Goal: Task Accomplishment & Management: Use online tool/utility

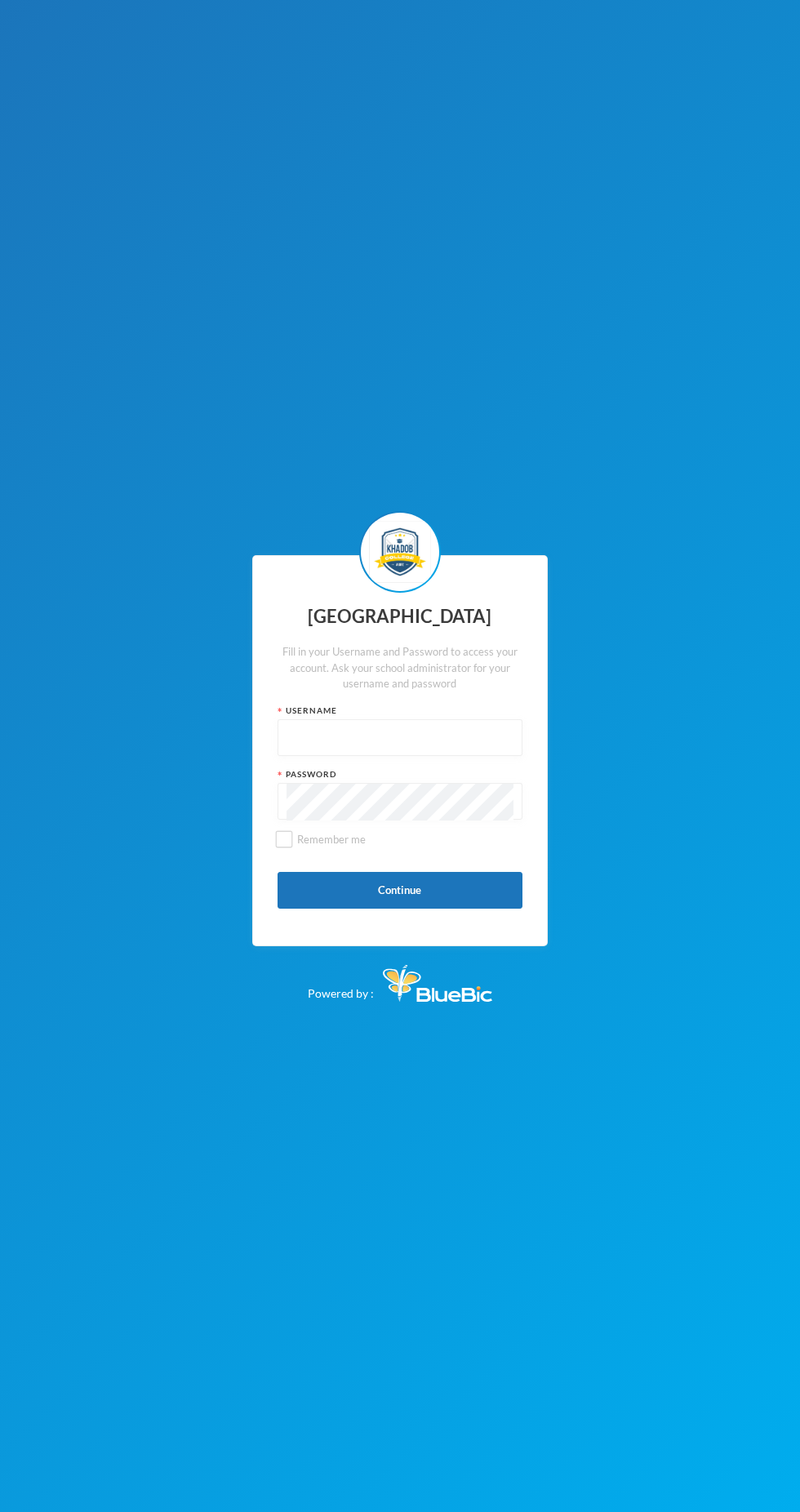
click at [444, 757] on input "text" at bounding box center [400, 738] width 227 height 37
type input "kcsf0032"
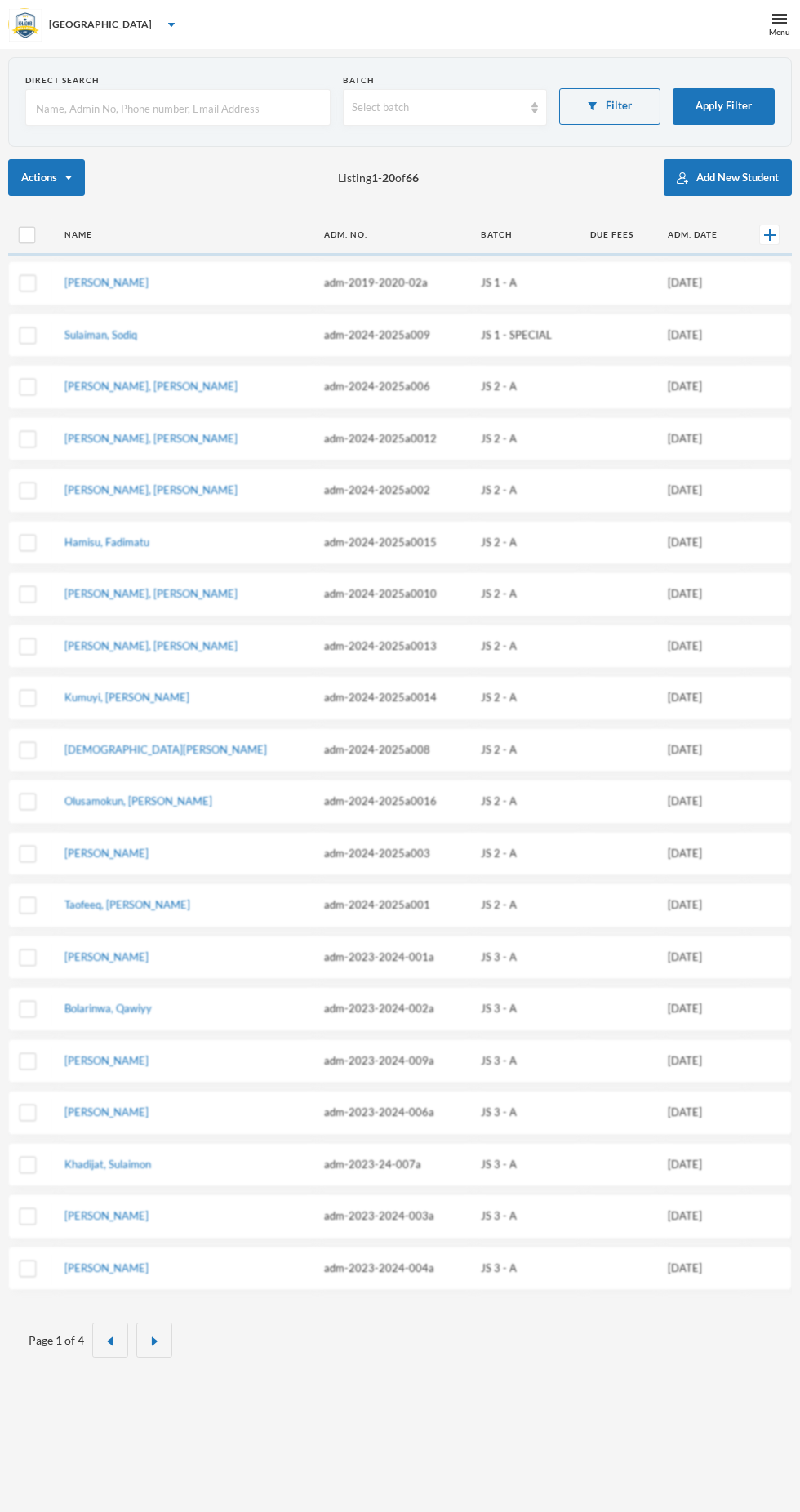
click at [169, 1093] on td "[PERSON_NAME]" at bounding box center [182, 1112] width 259 height 44
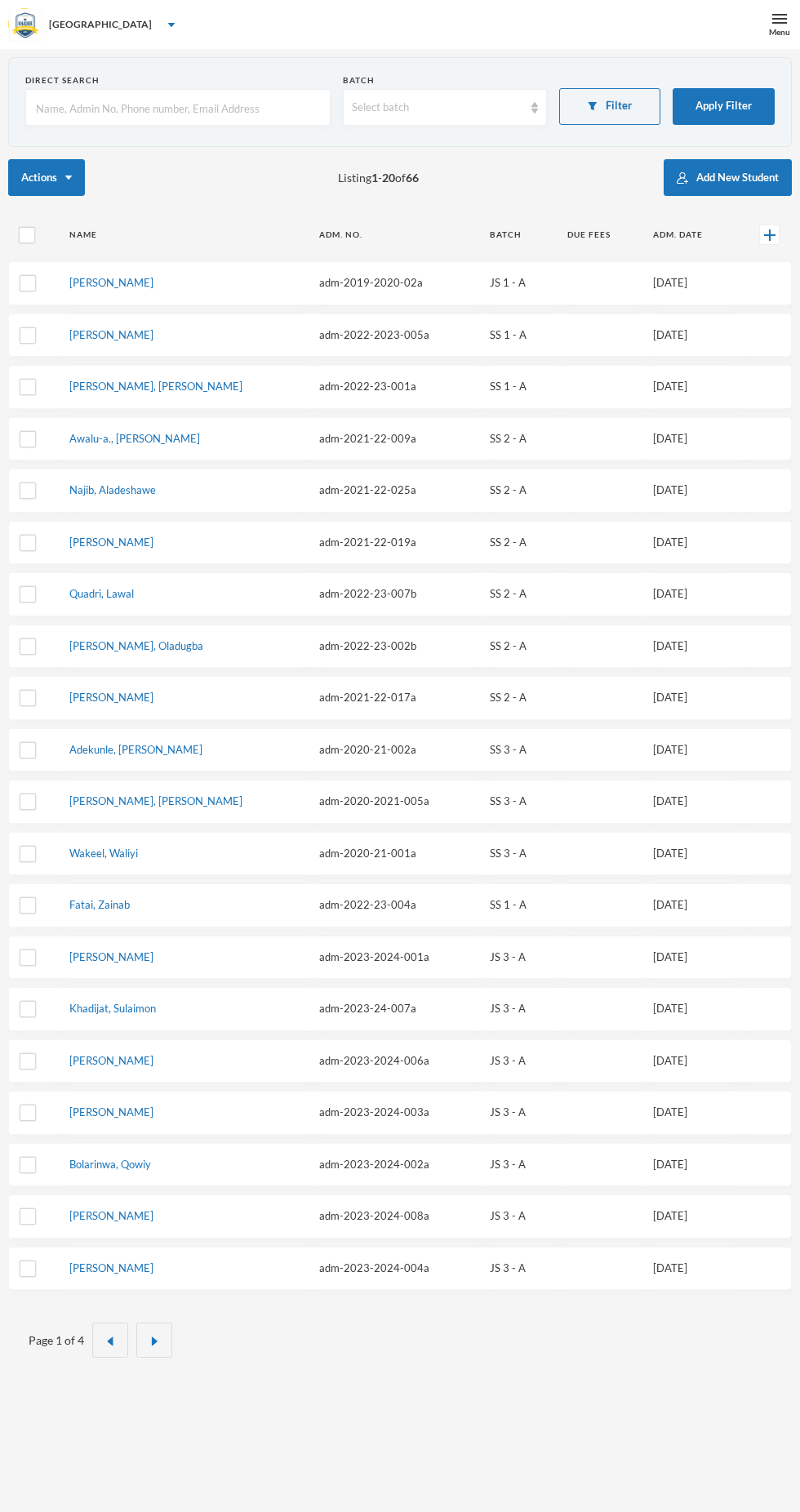
click at [765, 17] on div "Menu" at bounding box center [779, 24] width 41 height 49
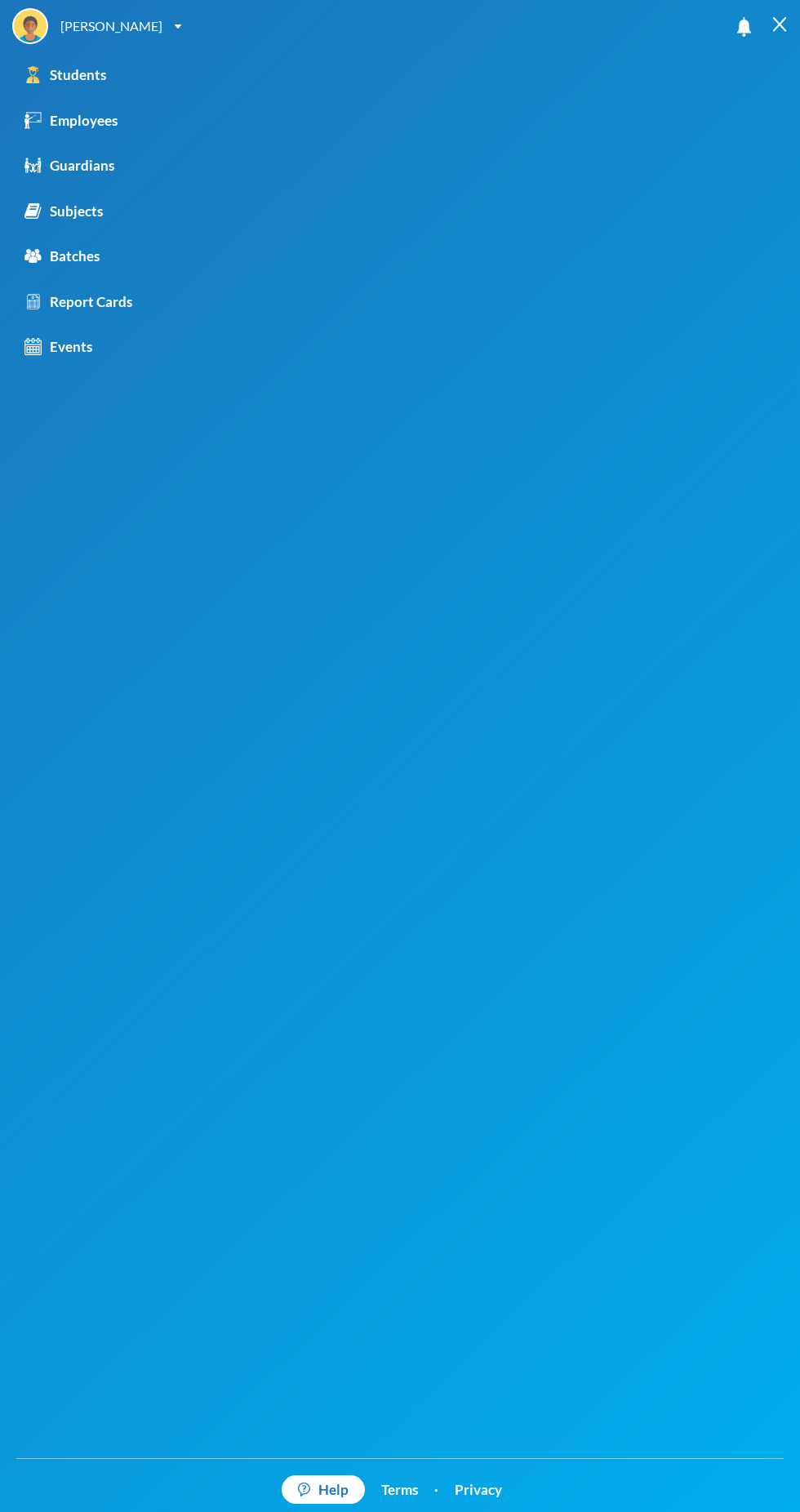
click at [165, 53] on link "Students" at bounding box center [140, 75] width 280 height 46
click at [163, 34] on div "[PERSON_NAME]" at bounding box center [111, 26] width 102 height 20
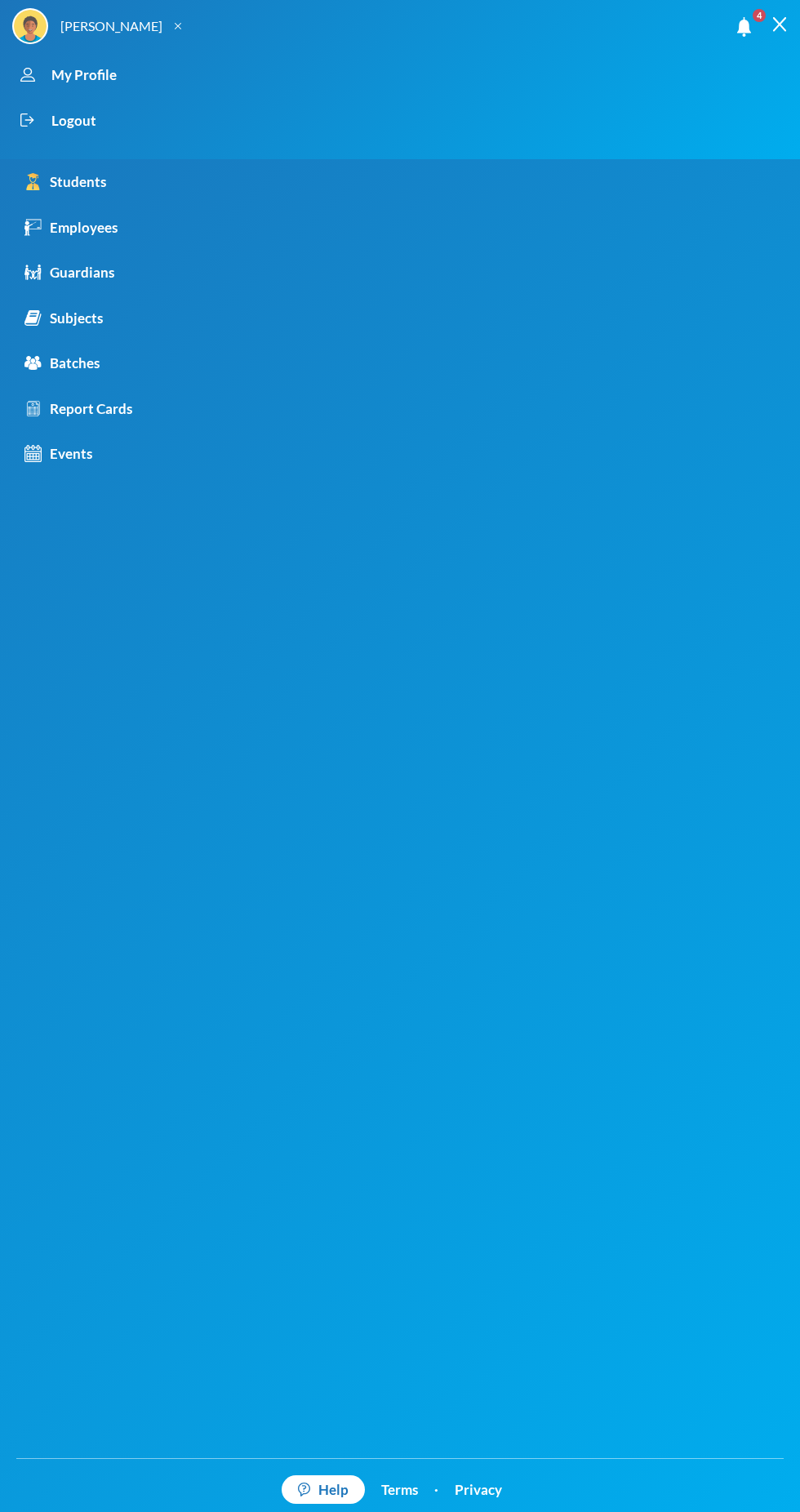
click at [176, 134] on div "Logout" at bounding box center [386, 121] width 747 height 46
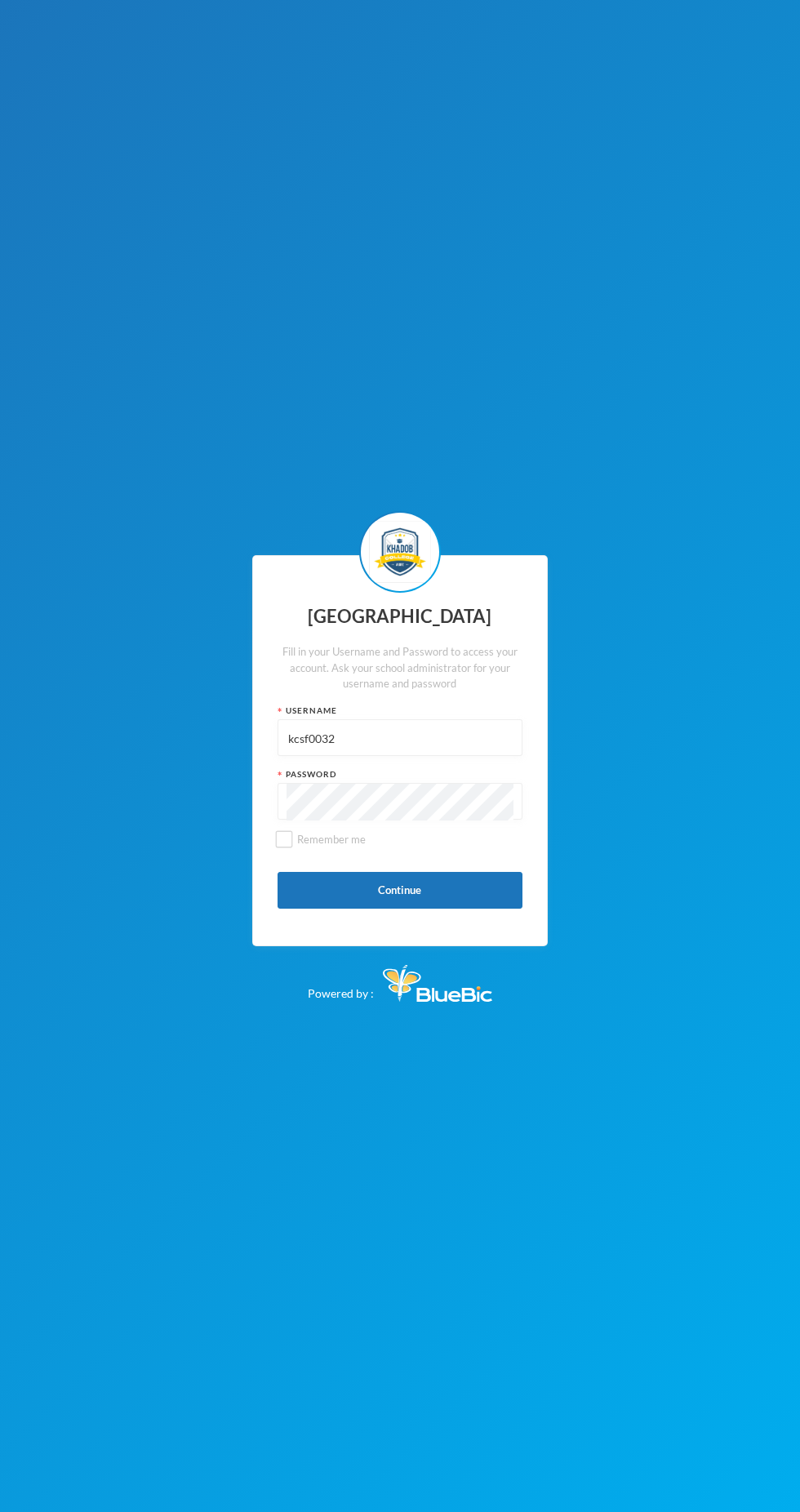
click at [400, 757] on input "kcsf0032" at bounding box center [400, 738] width 227 height 37
type input "k"
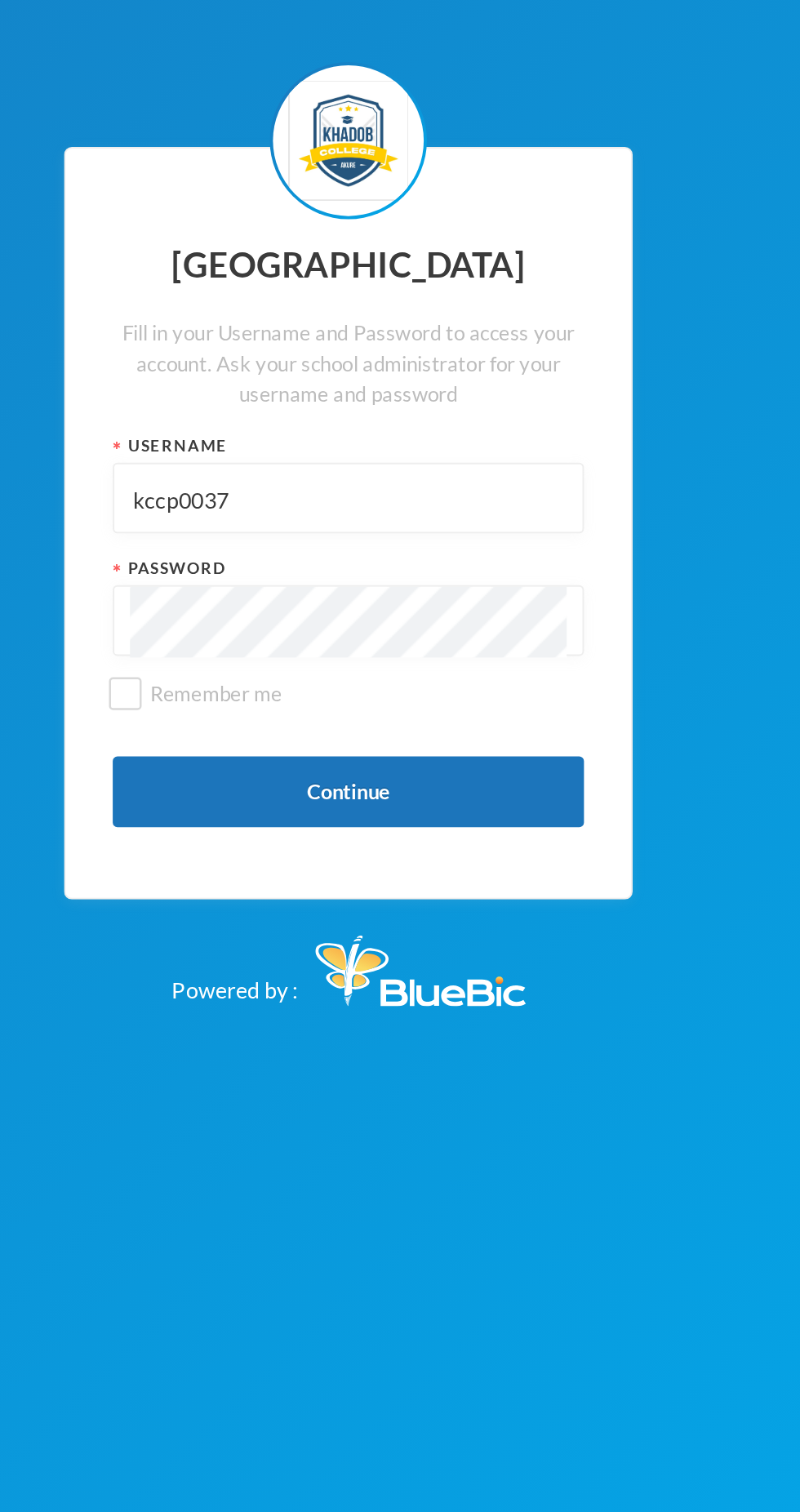
type input "kccp0037"
click at [438, 909] on button "Continue" at bounding box center [400, 890] width 245 height 37
click at [470, 909] on button "Continue" at bounding box center [400, 890] width 245 height 37
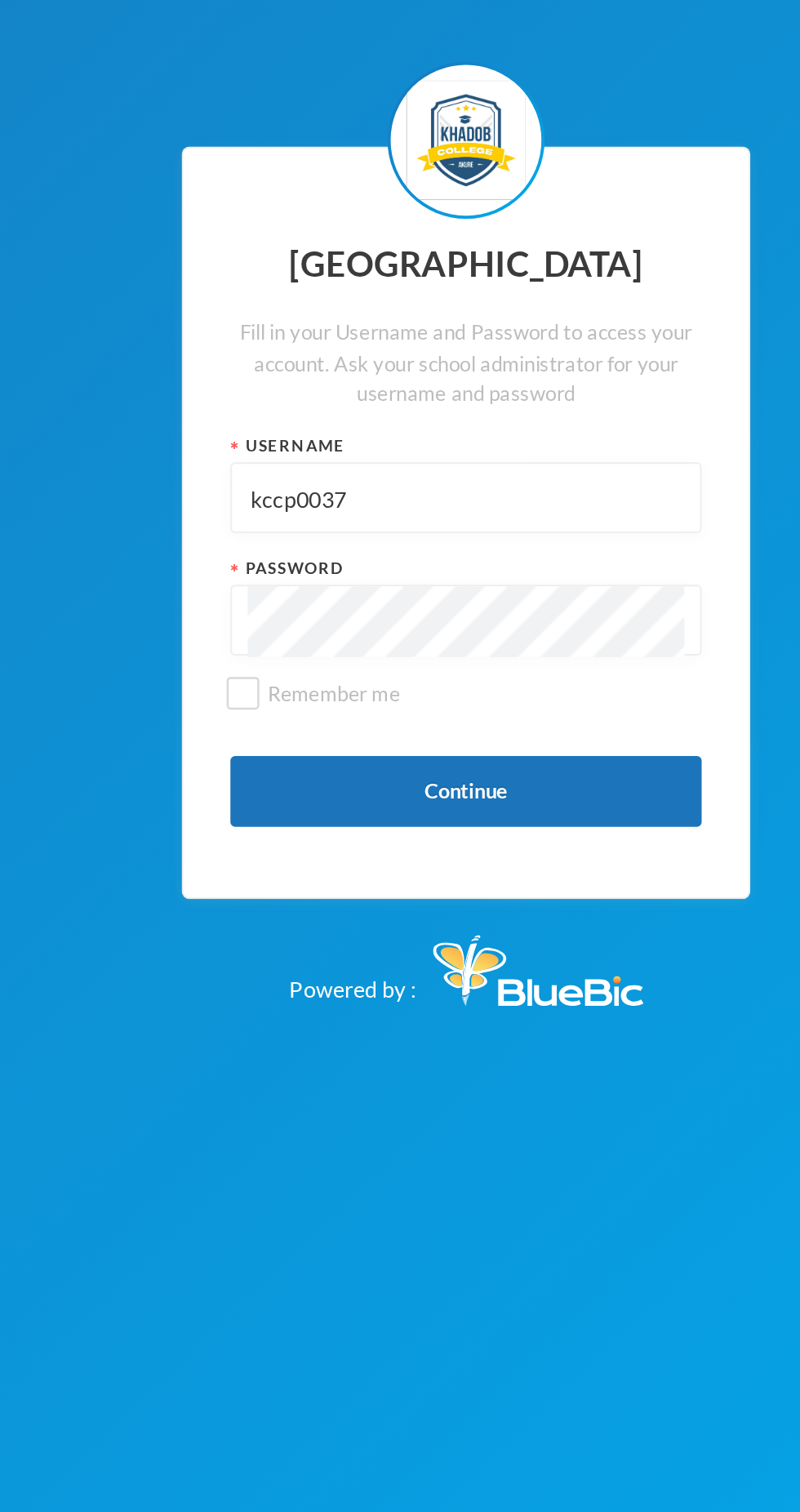
click at [413, 909] on button "Continue" at bounding box center [400, 890] width 245 height 37
click at [473, 909] on button "Continue" at bounding box center [400, 890] width 245 height 37
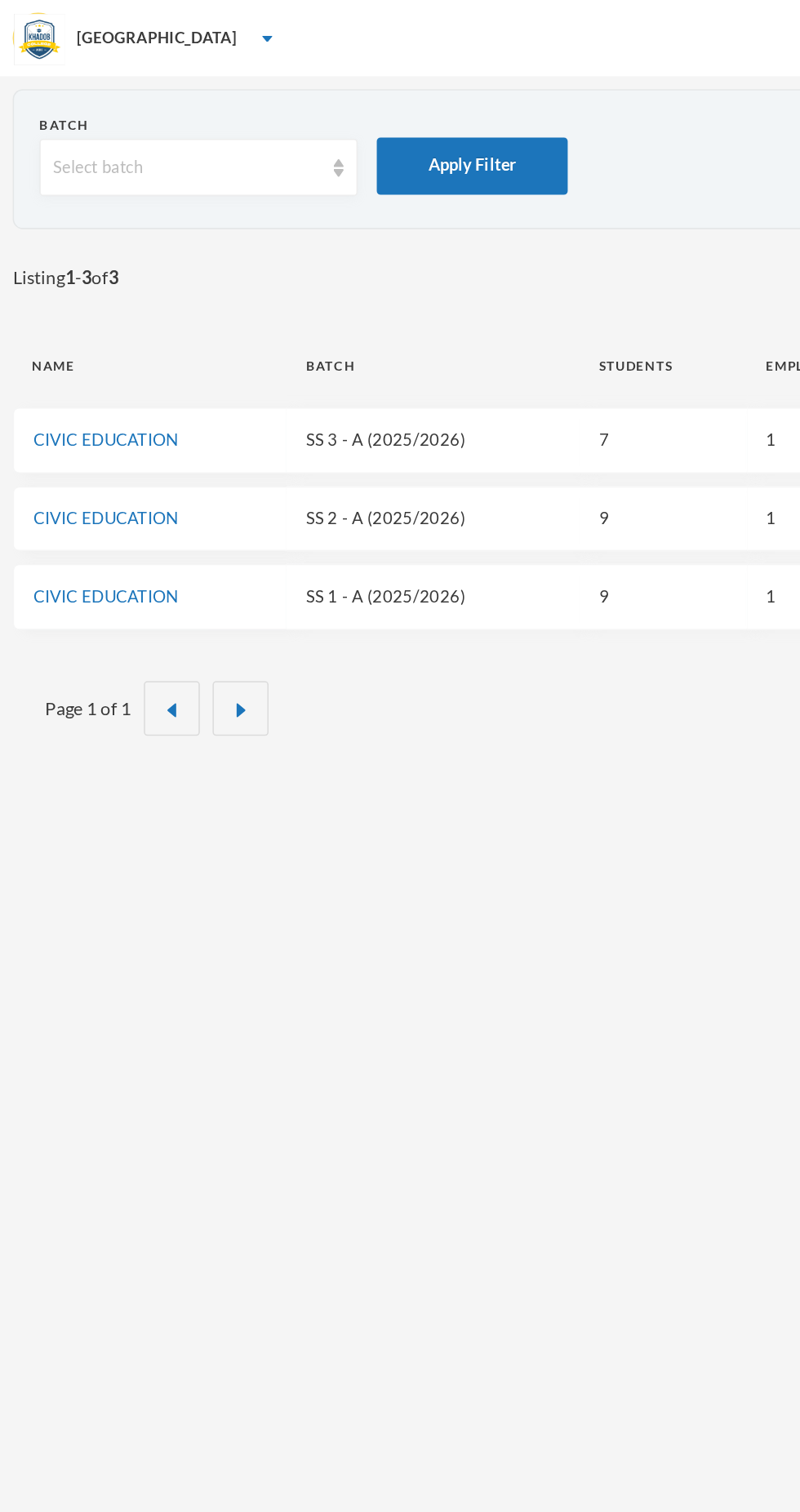
click at [134, 35] on div "[GEOGRAPHIC_DATA]" at bounding box center [400, 24] width 800 height 49
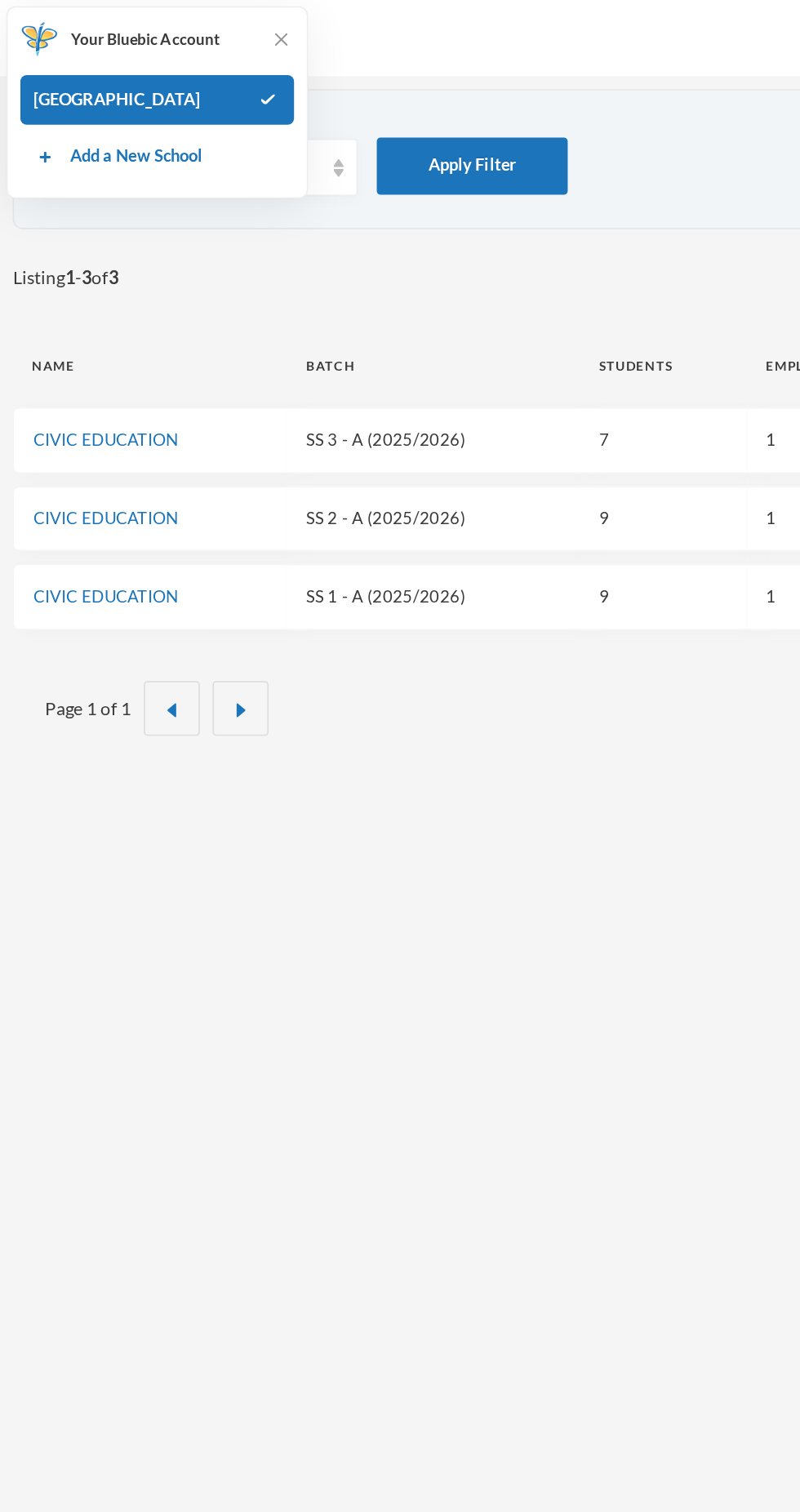
click at [422, 116] on form "Batch Select batch Apply Filter" at bounding box center [400, 105] width 750 height 64
click at [443, 131] on form "Batch Select batch Apply Filter" at bounding box center [400, 105] width 750 height 64
click at [179, 32] on img at bounding box center [180, 25] width 17 height 17
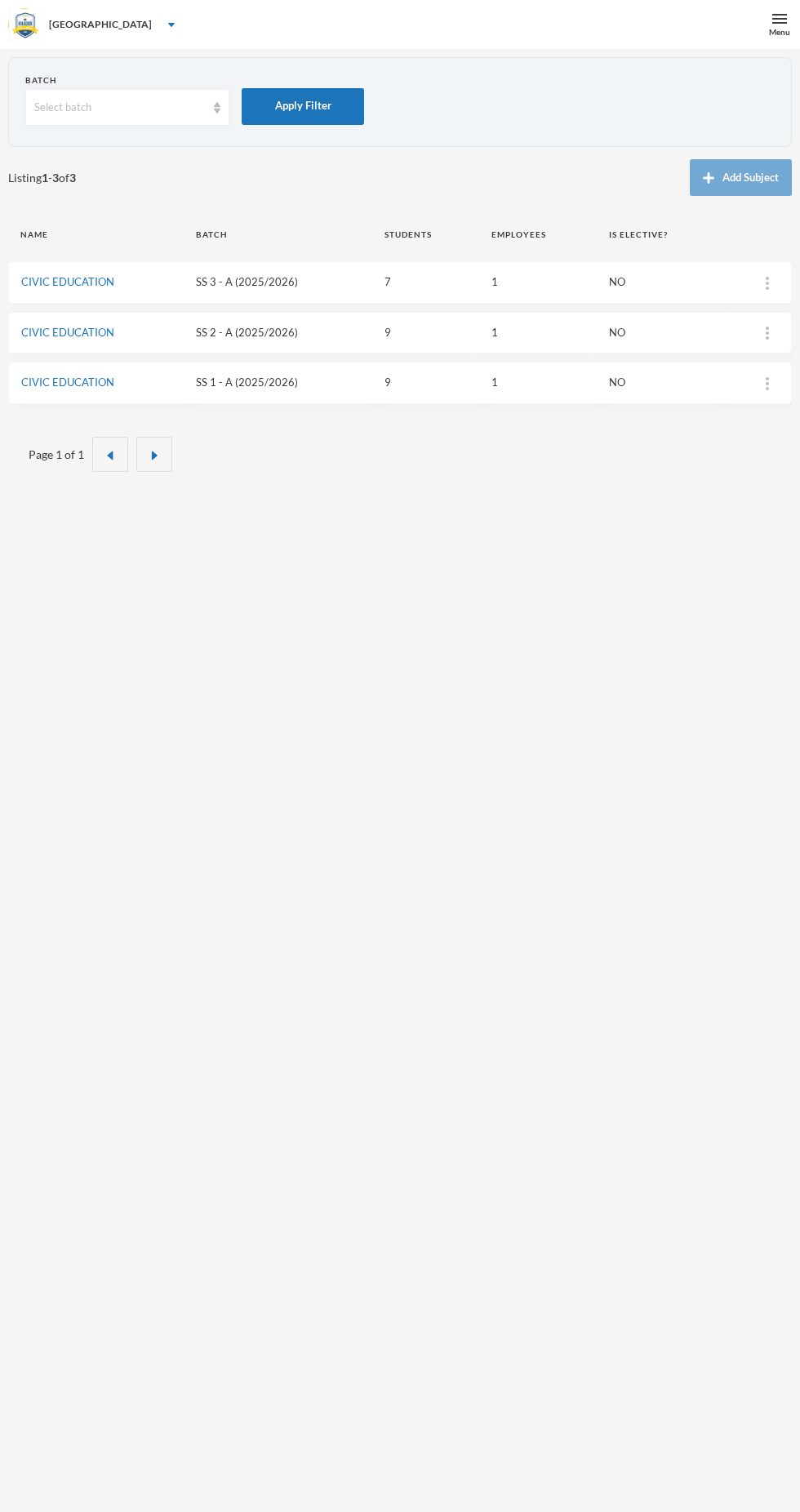
click at [758, 10] on span "4" at bounding box center [759, 15] width 13 height 13
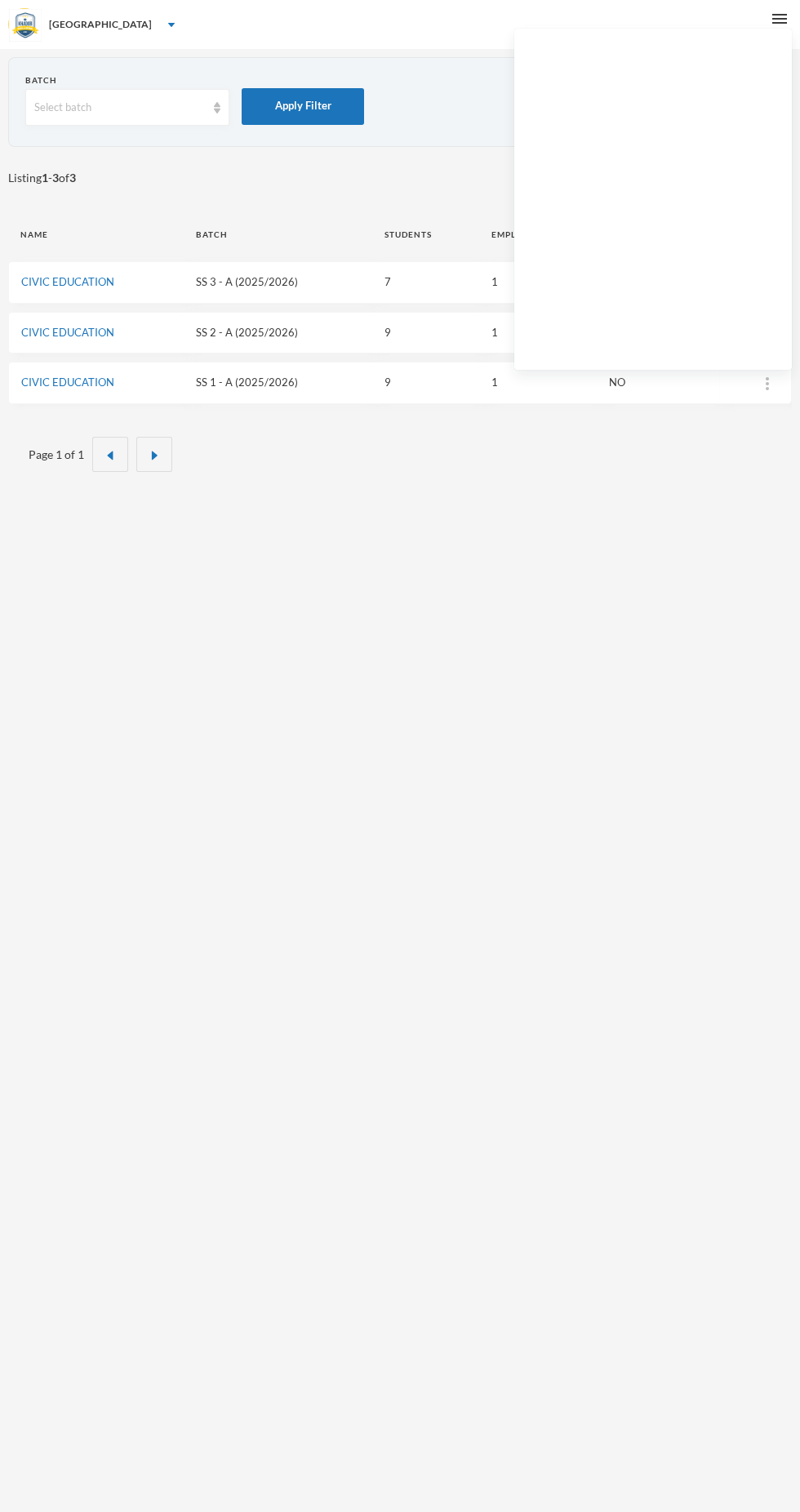
click at [275, 621] on div "Batch Select batch Apply Filter Listing 1 - 3 of 3 Add Subject Name Batch Stude…" at bounding box center [400, 804] width 800 height 1512
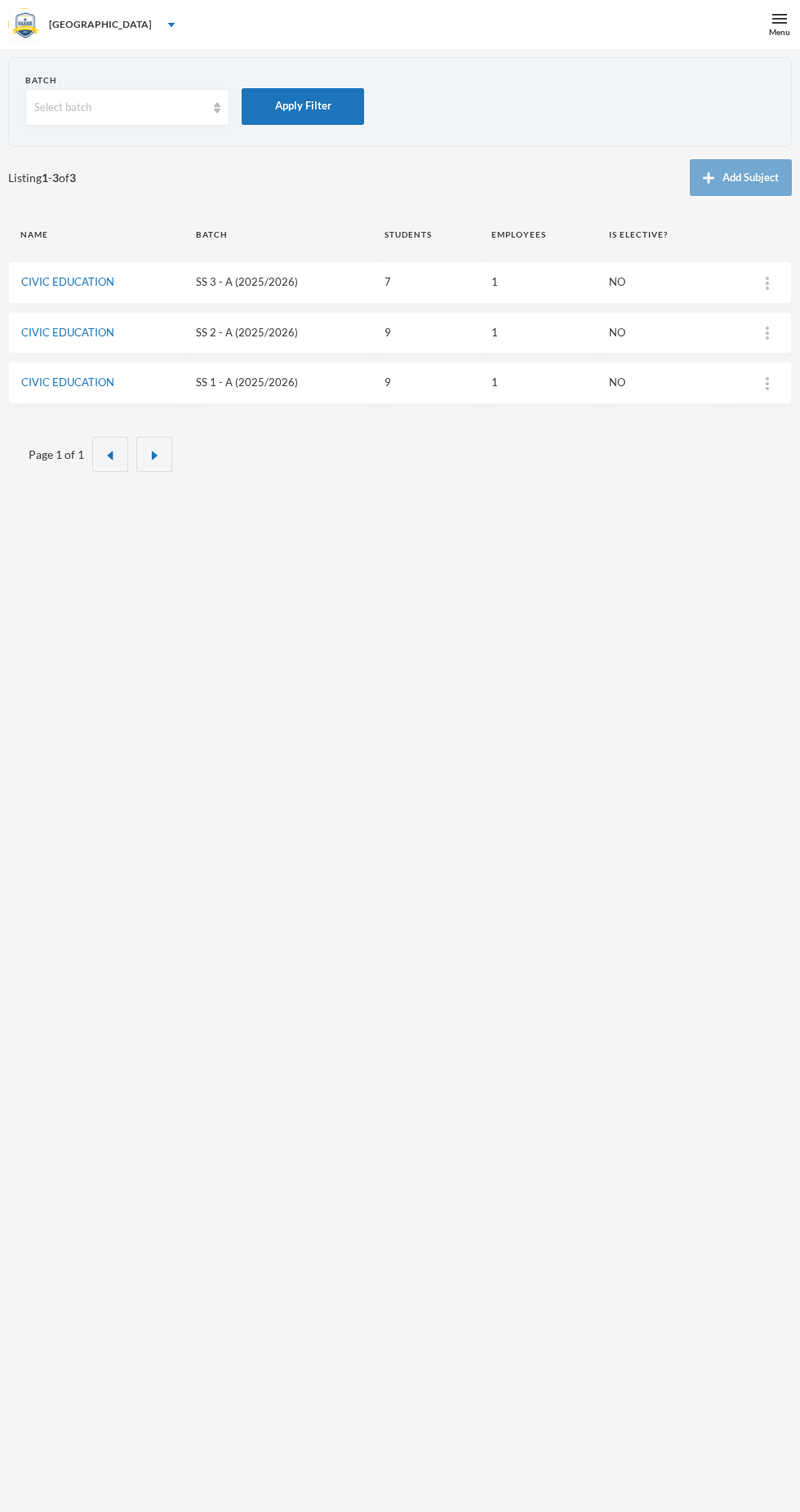
click at [761, 23] on div "Menu" at bounding box center [779, 24] width 41 height 49
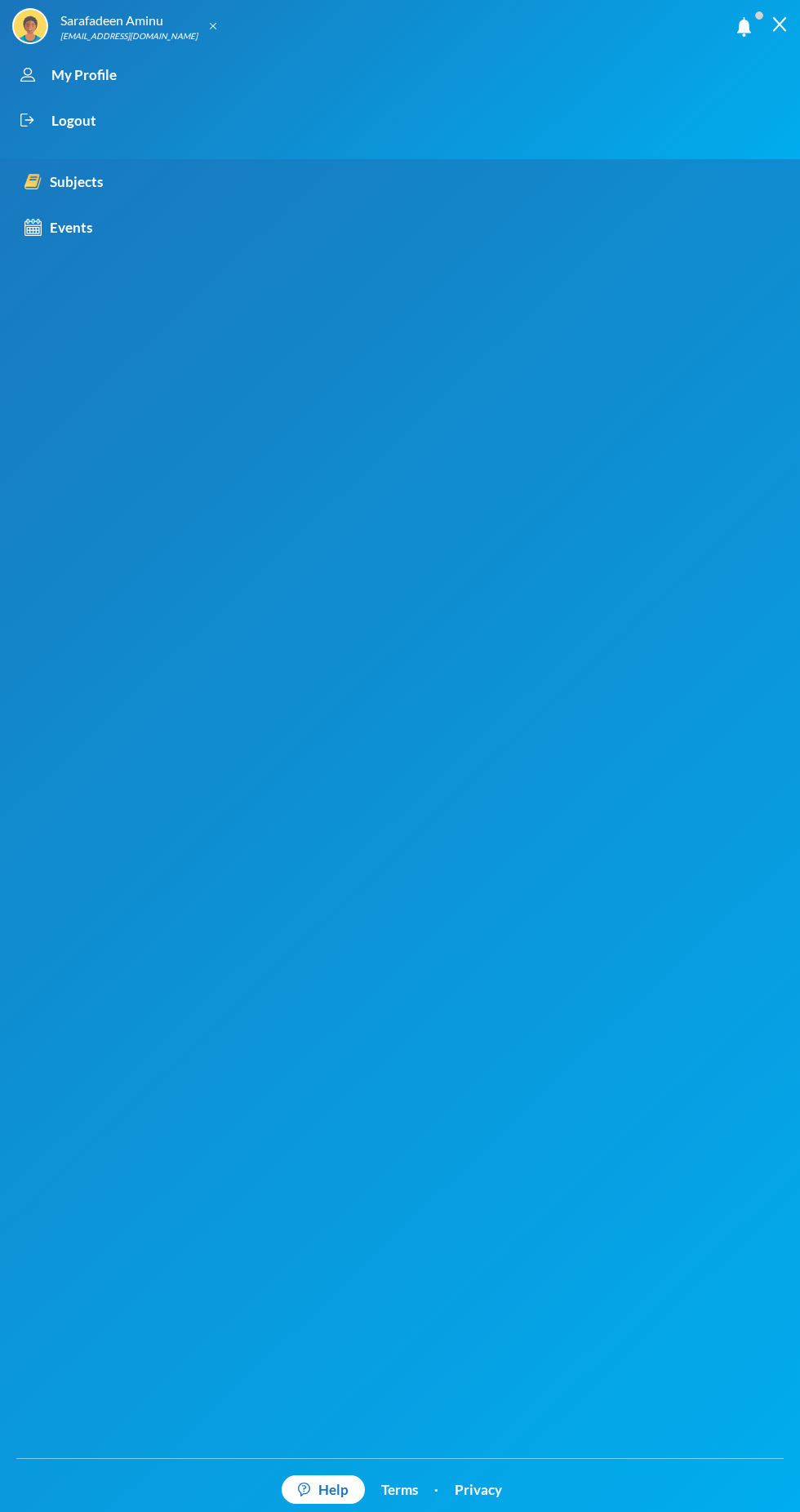
click at [780, 24] on img at bounding box center [779, 24] width 15 height 15
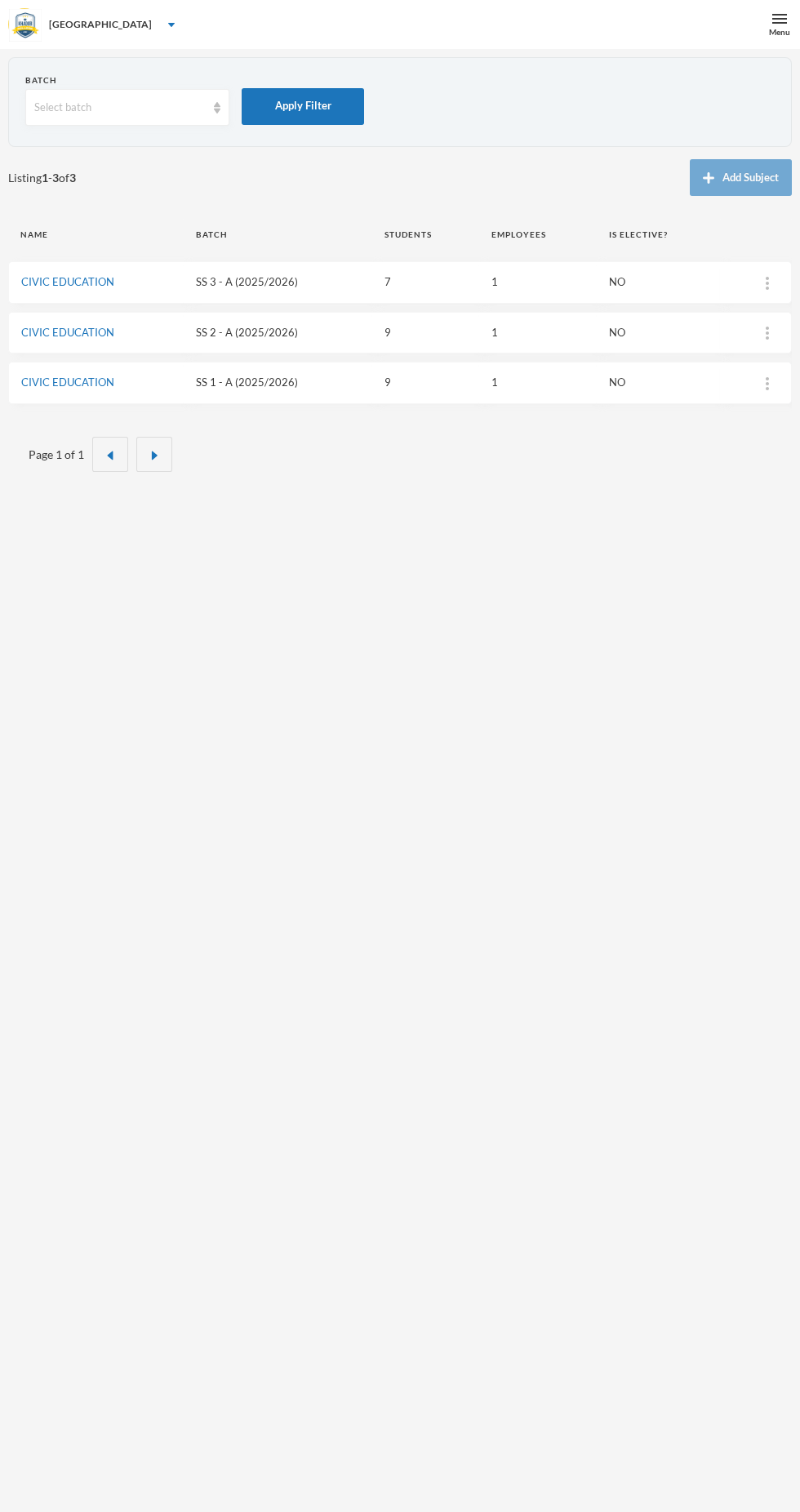
click at [771, 32] on div "Menu" at bounding box center [780, 32] width 21 height 12
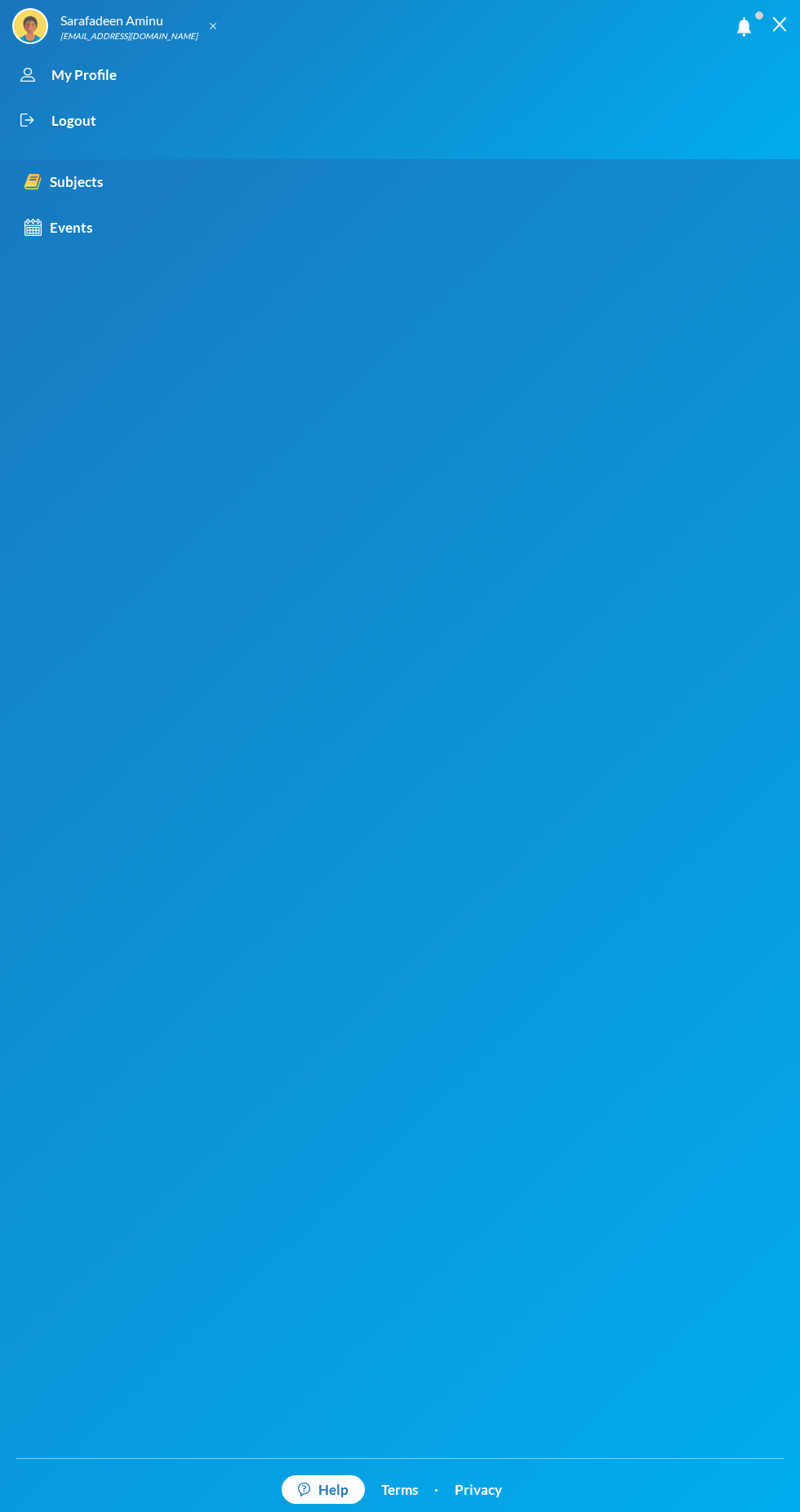
click at [127, 183] on link "Subjects" at bounding box center [140, 182] width 280 height 46
click at [776, 39] on div at bounding box center [779, 24] width 41 height 49
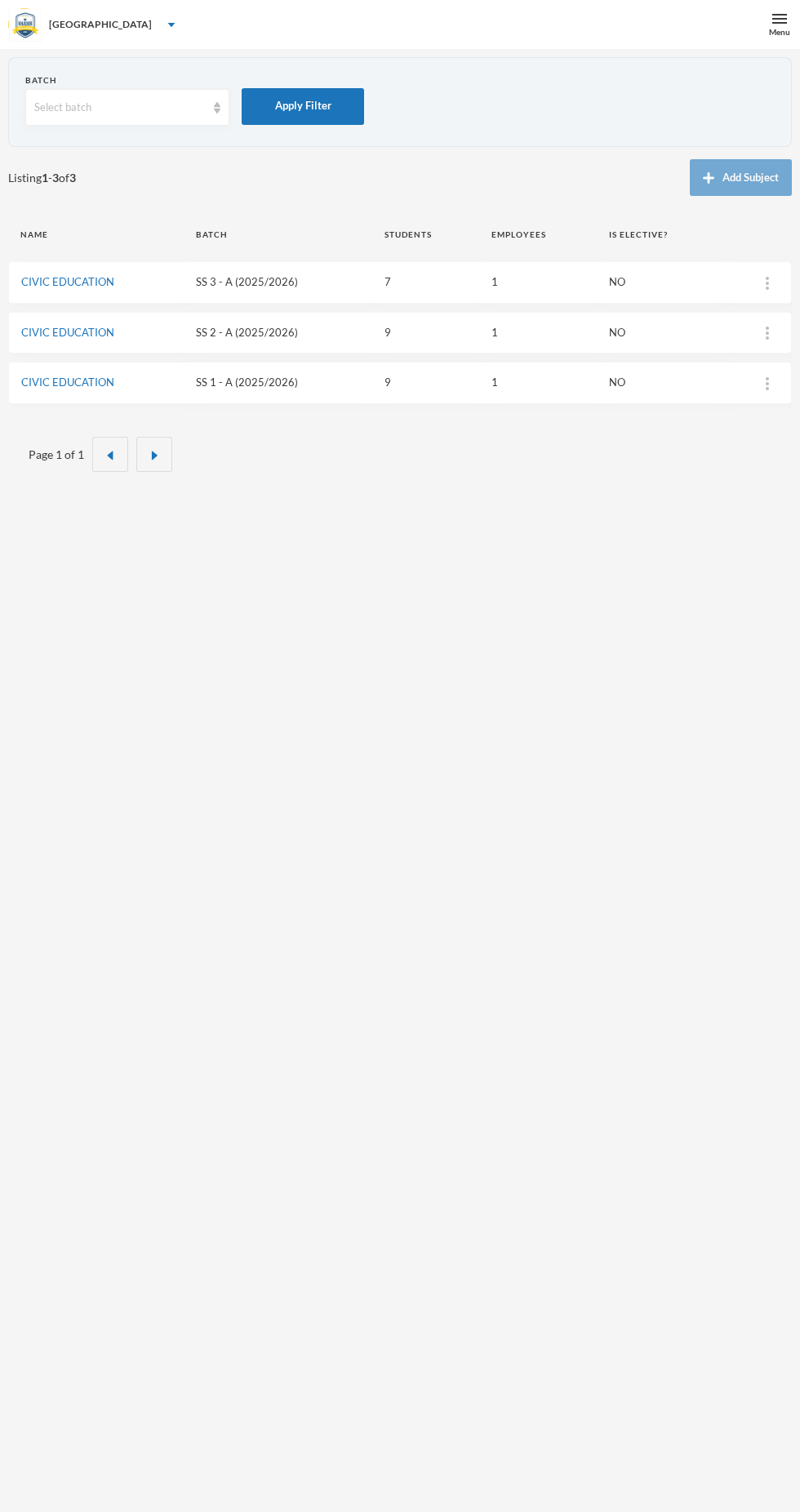
click at [62, 275] on link "CIVIC EDUCATION" at bounding box center [67, 281] width 93 height 13
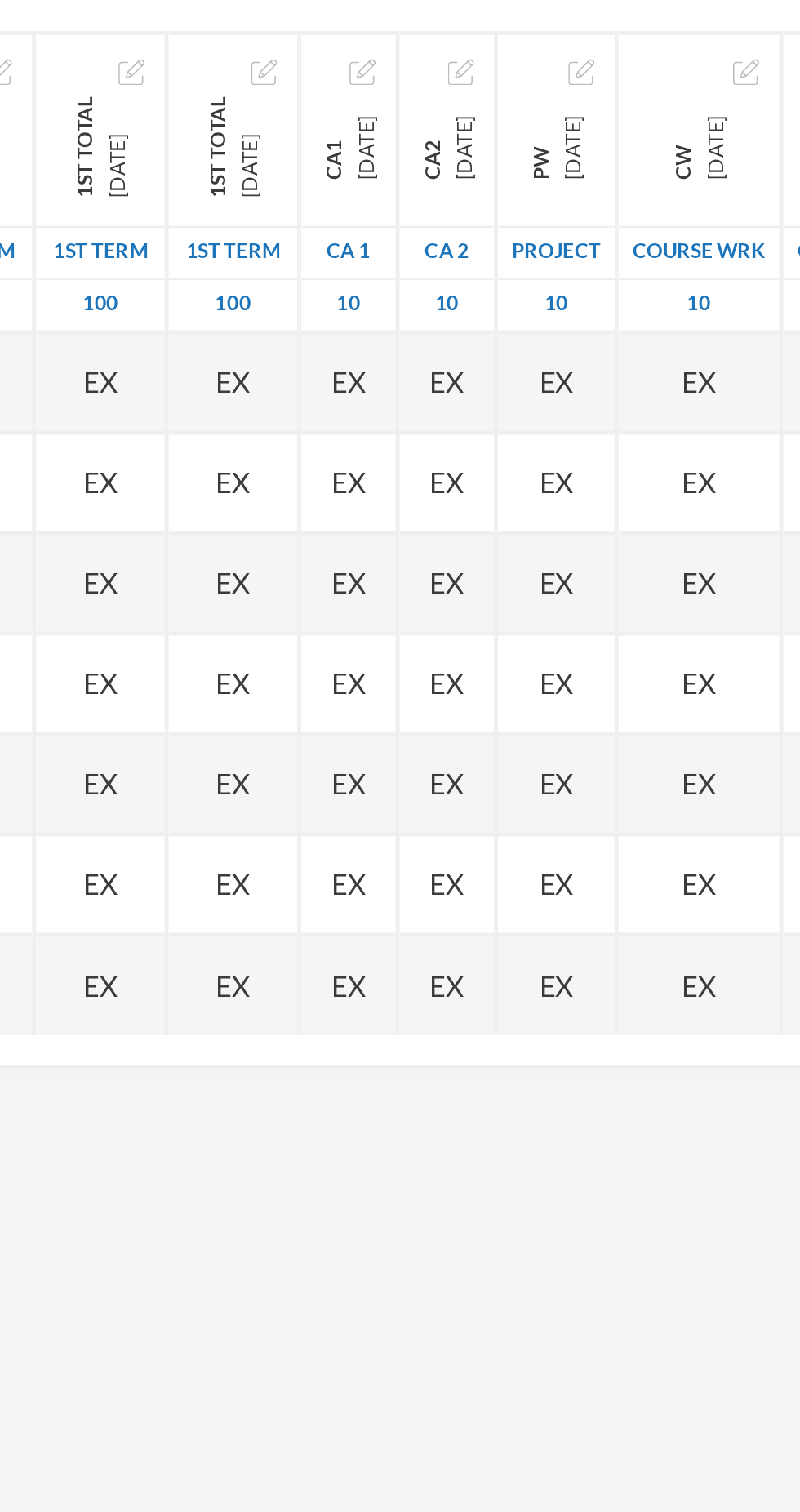
click at [438, 440] on span "EX" at bounding box center [431, 444] width 14 height 17
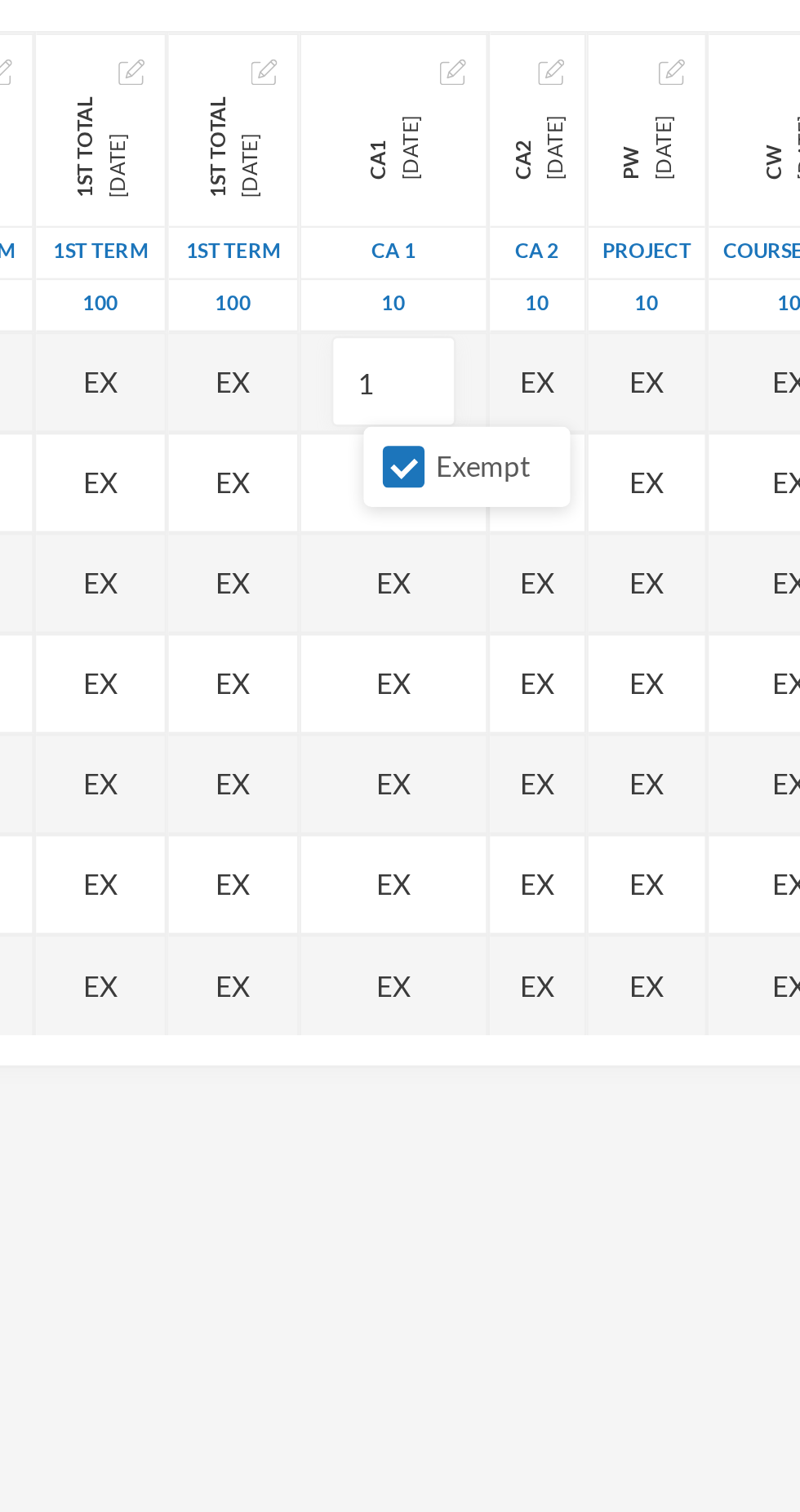
type input "12"
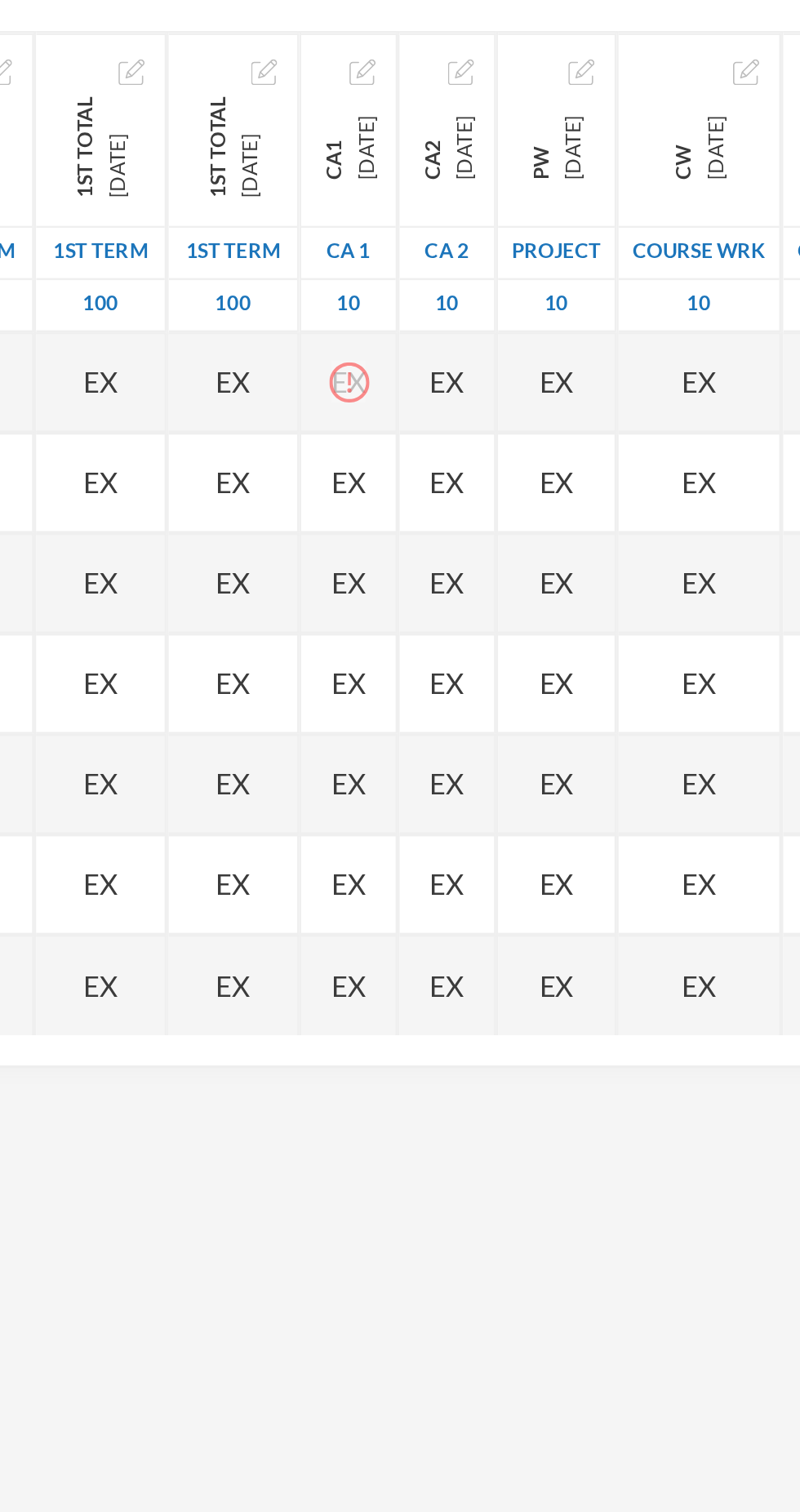
click at [449, 452] on div "EX" at bounding box center [431, 444] width 39 height 41
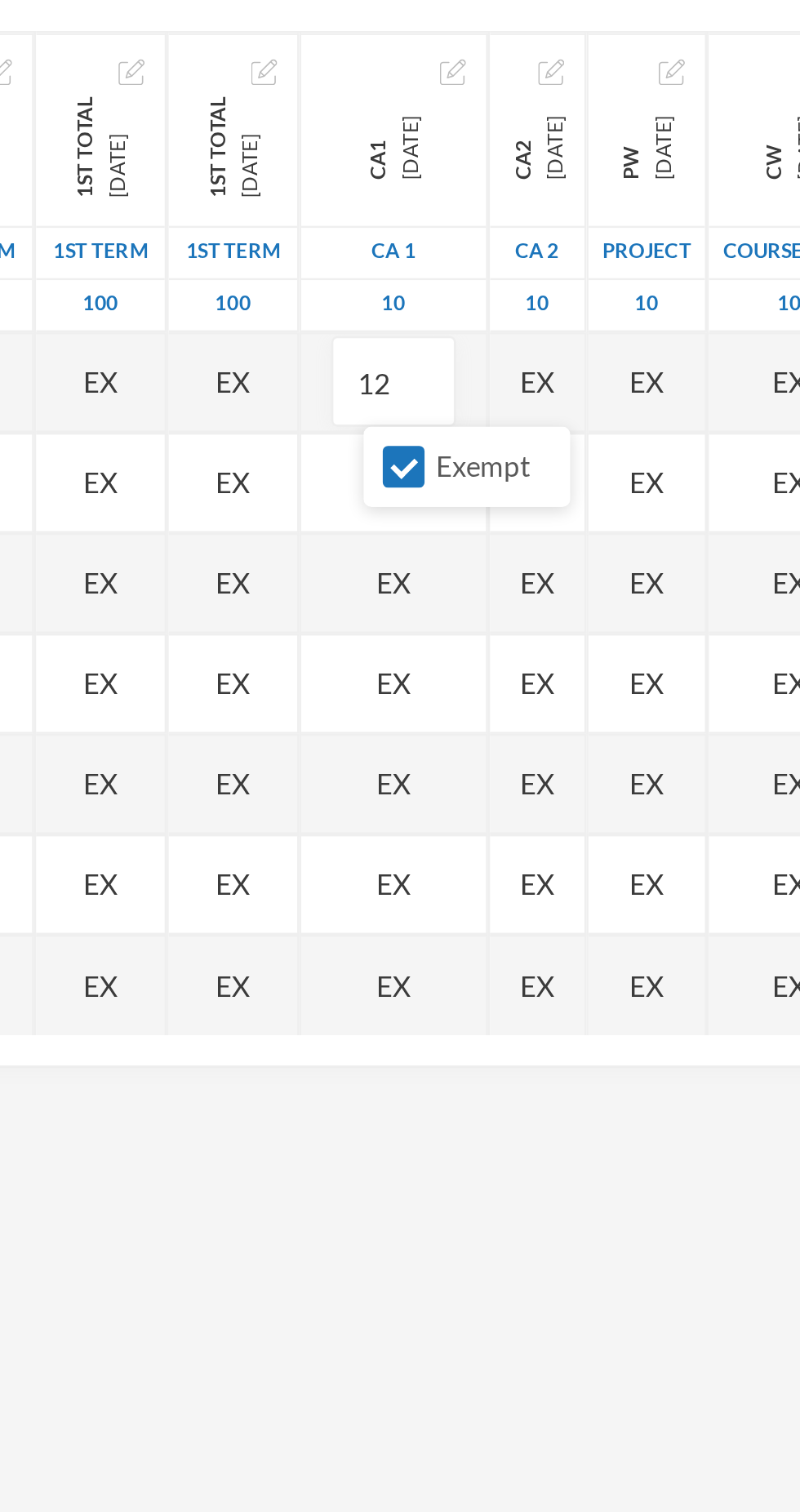
click at [455, 480] on input "Exempt" at bounding box center [454, 479] width 17 height 17
checkbox input "false"
click at [496, 818] on div "Subject Options CIVIC EDUCATION SS 3 - A (2025/2026) Student List Score Sheet A…" at bounding box center [400, 804] width 800 height 1512
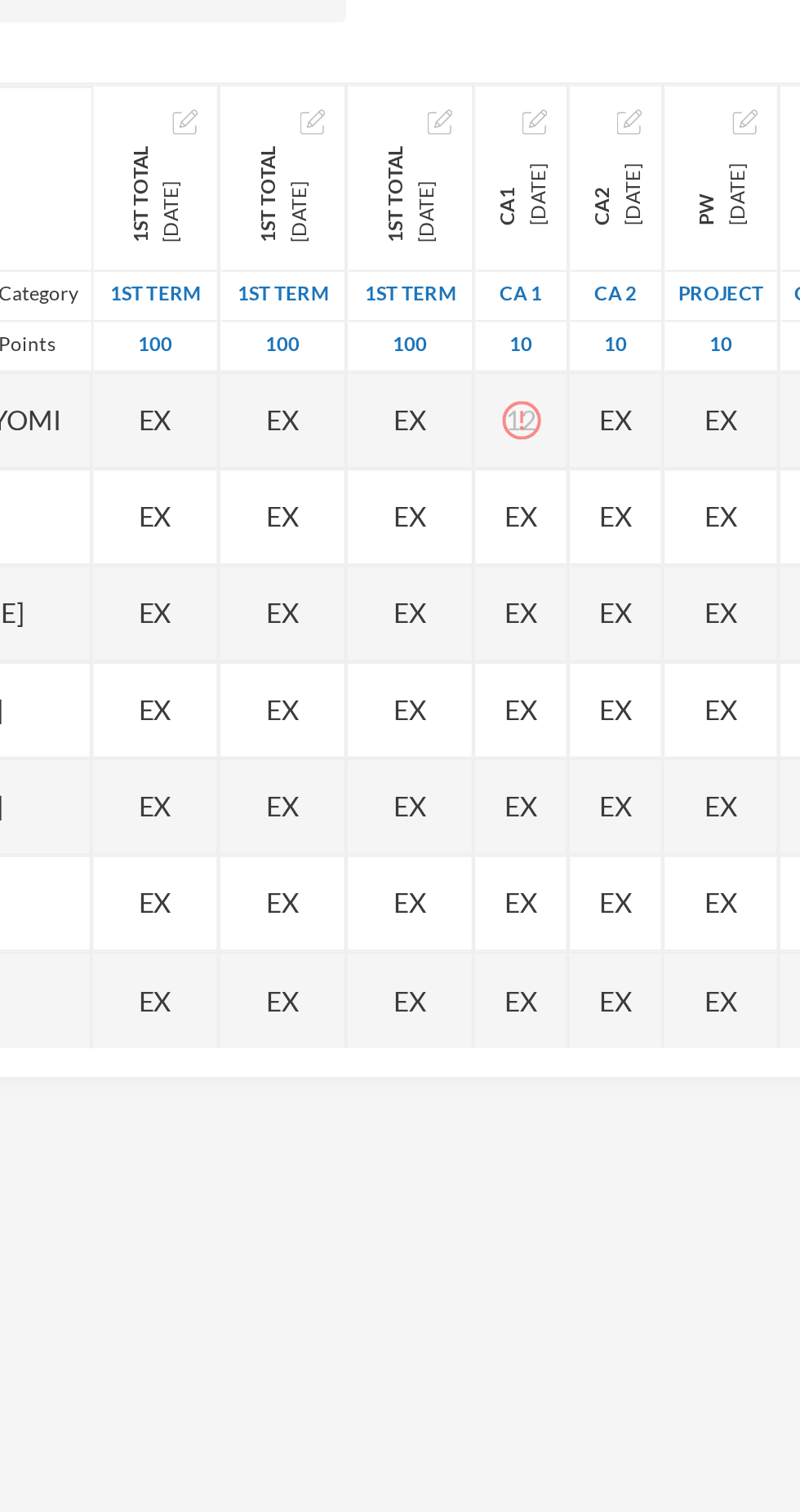
click at [451, 443] on div "12" at bounding box center [431, 444] width 39 height 41
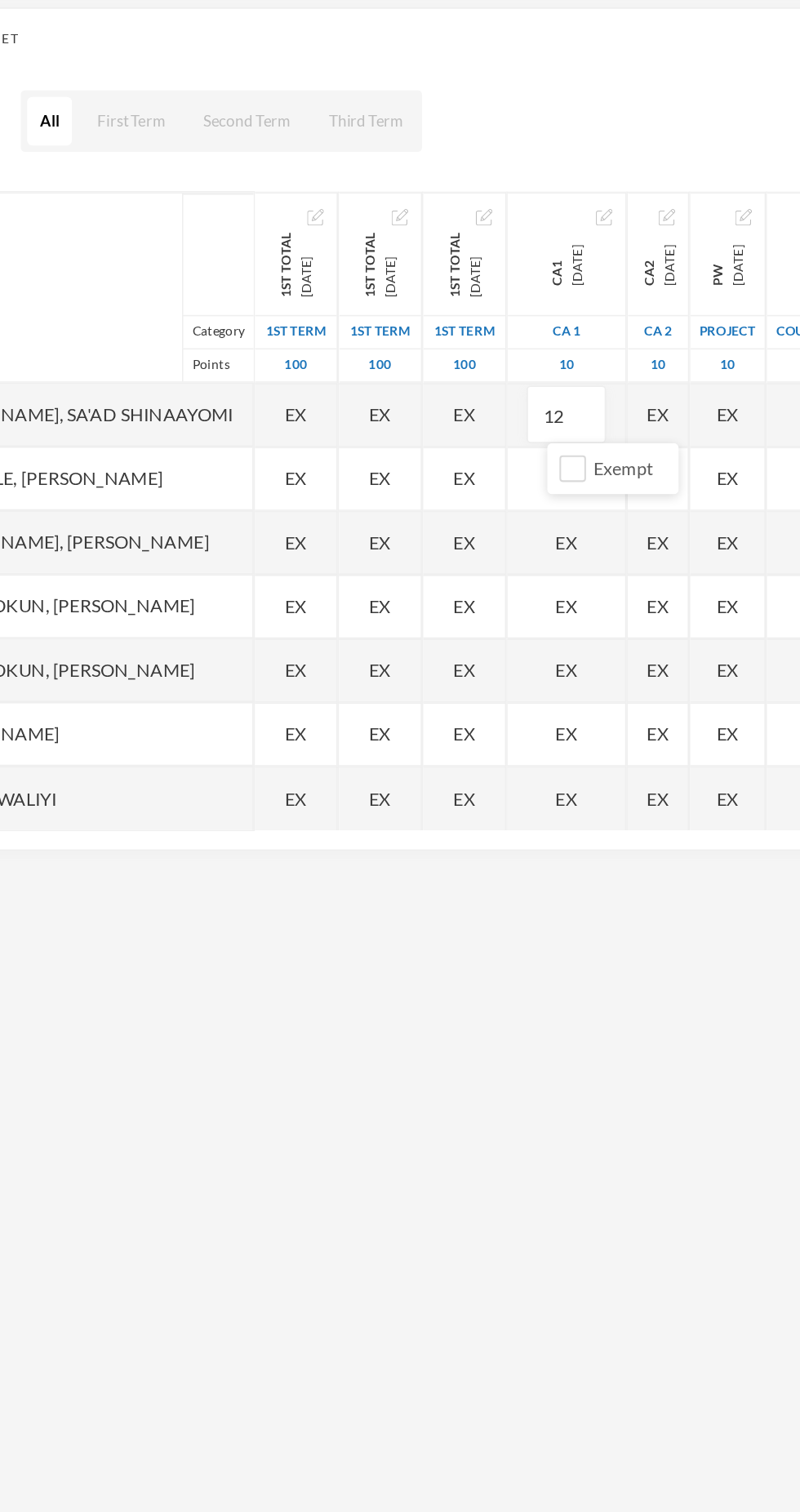
click at [461, 237] on div "Academic Term All First Term Second Term Third Term Add Assessment" at bounding box center [400, 256] width 758 height 41
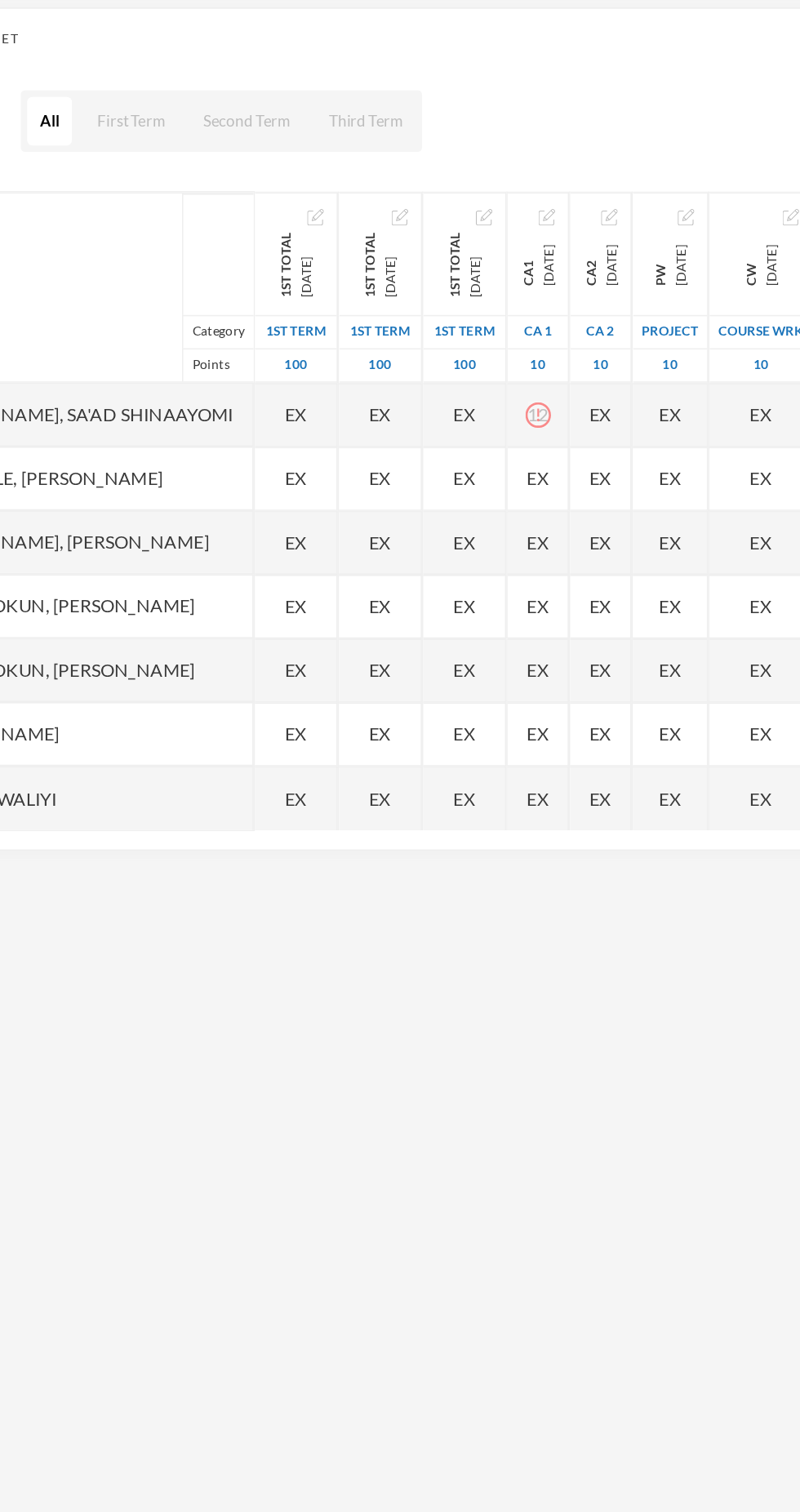
click at [438, 481] on span "EX" at bounding box center [431, 485] width 14 height 17
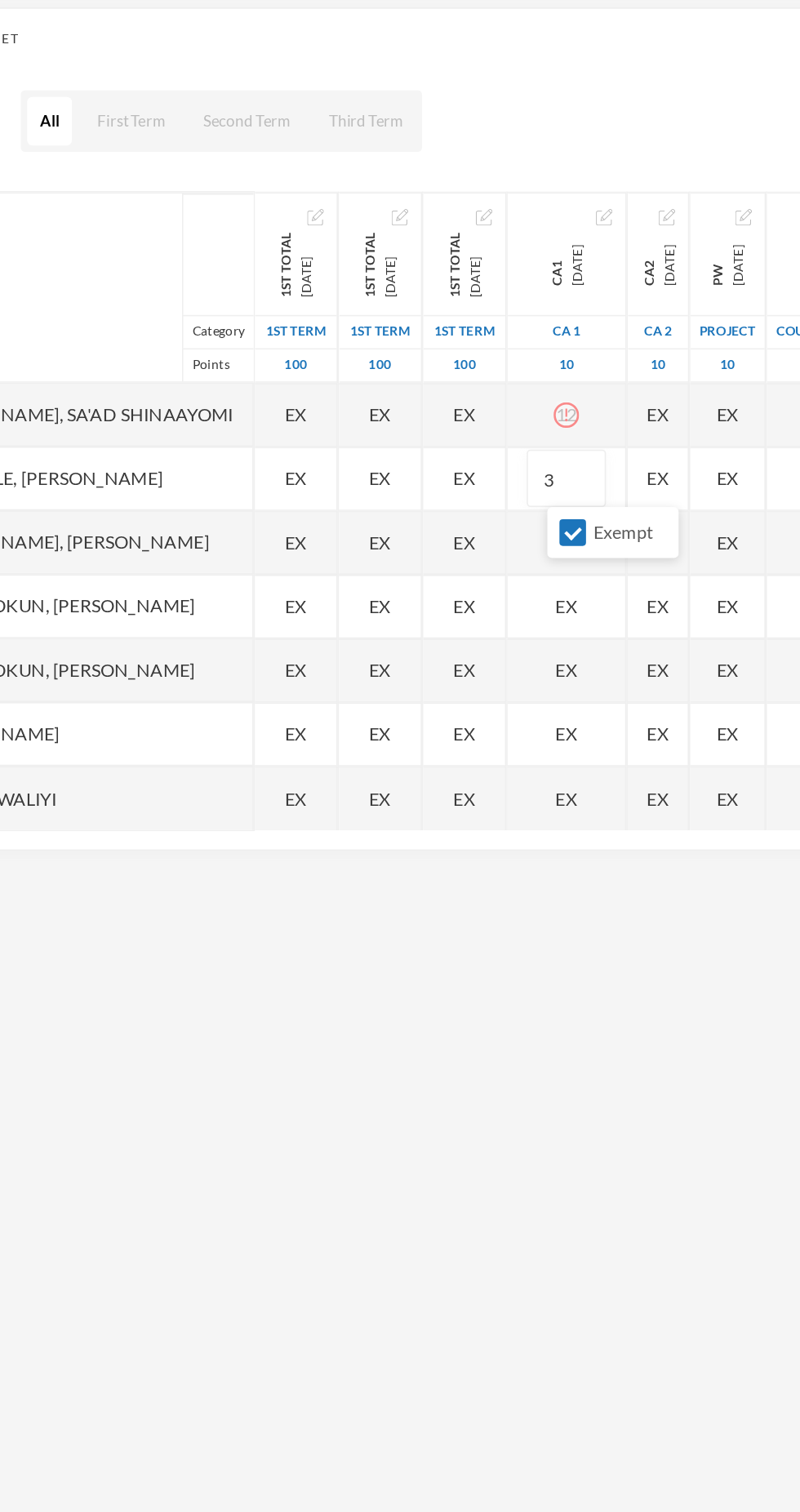
type input "3"
click at [459, 519] on input "Exempt" at bounding box center [454, 520] width 17 height 17
checkbox input "false"
click at [442, 283] on div "Scoresheet Academic Term All First Term Second Term Third Term Add Assessment N…" at bounding box center [400, 453] width 784 height 539
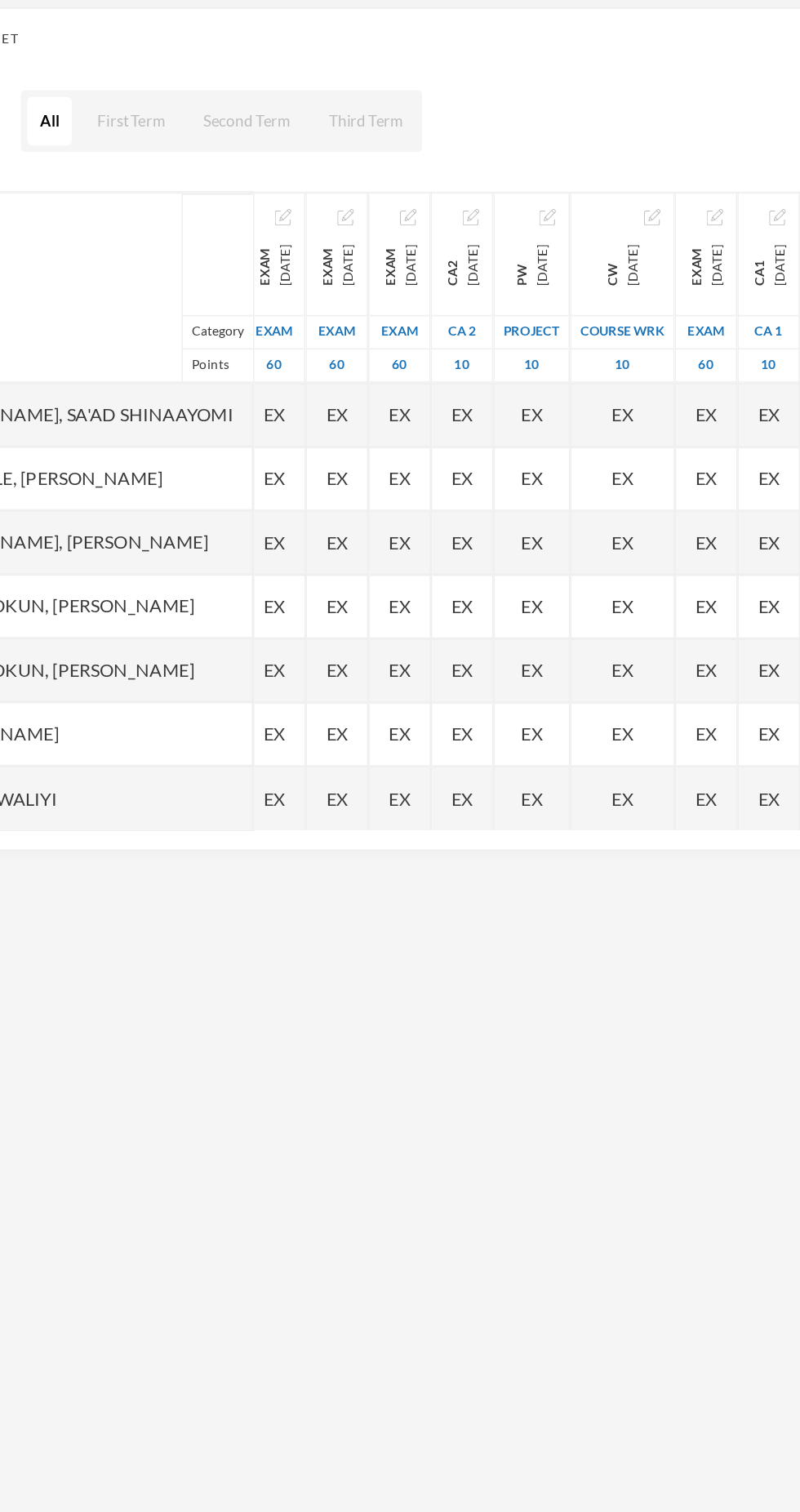
scroll to position [0, 763]
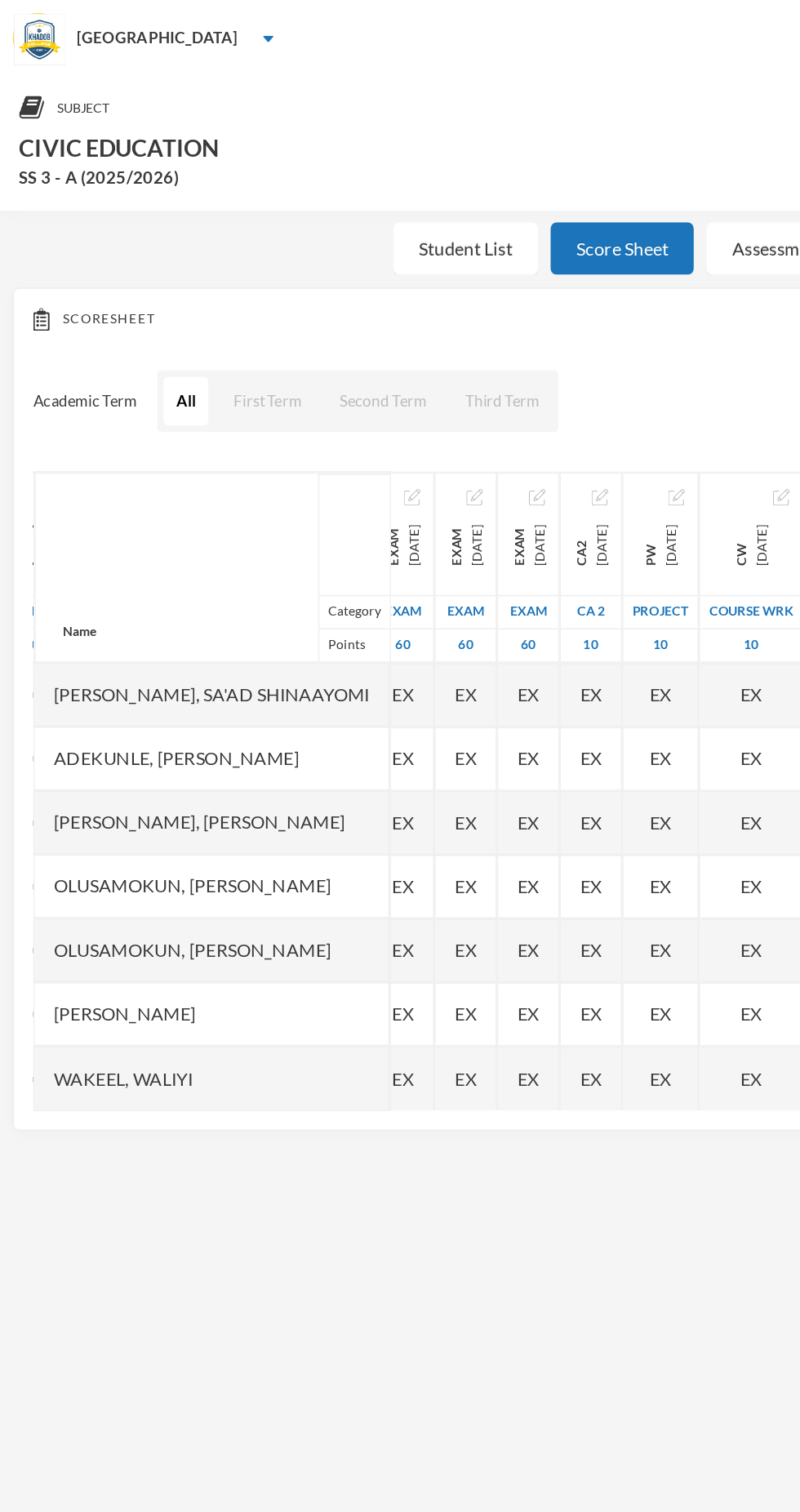
click at [188, 265] on button "First Term" at bounding box center [171, 257] width 59 height 31
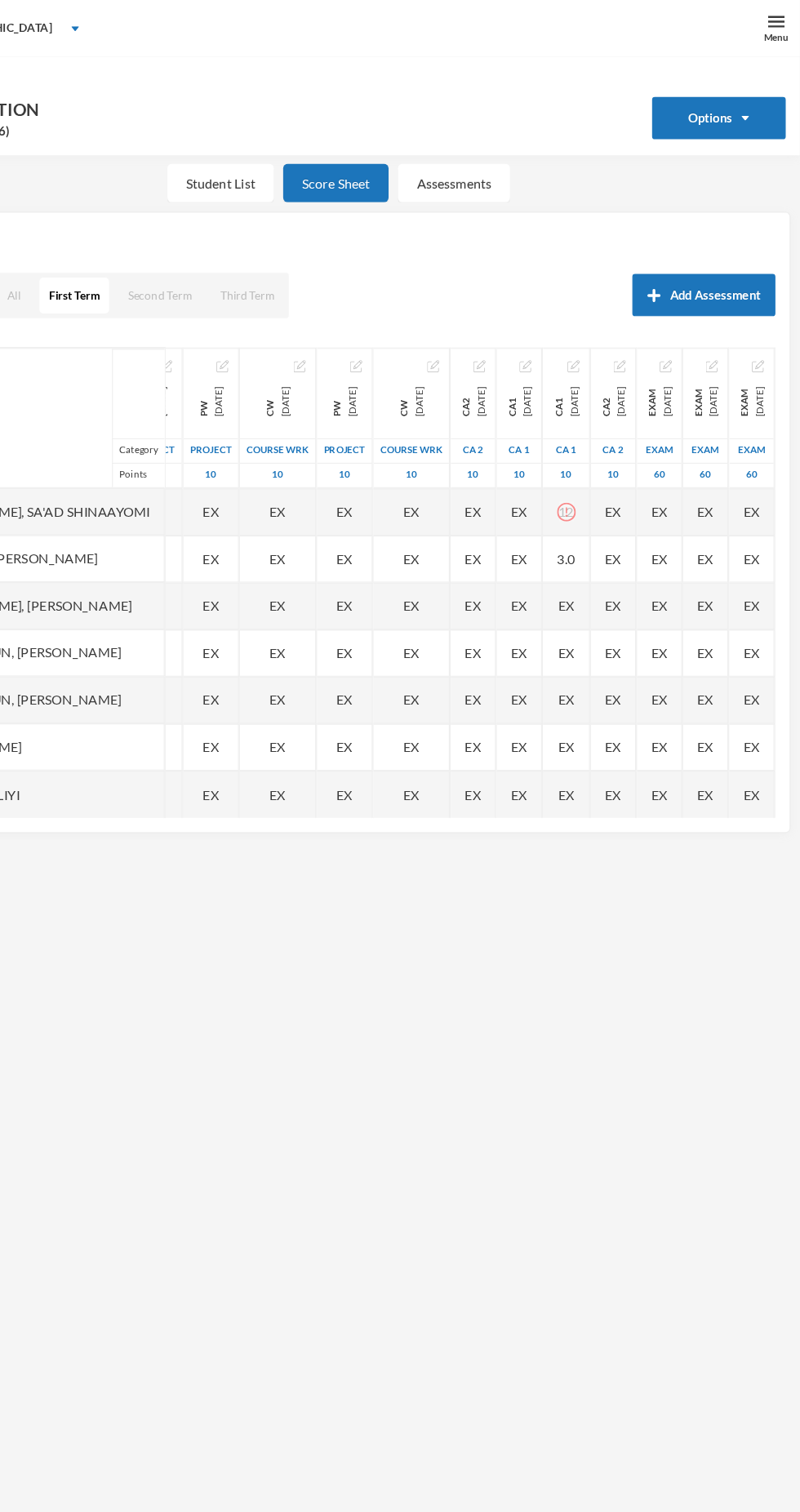
scroll to position [0, 0]
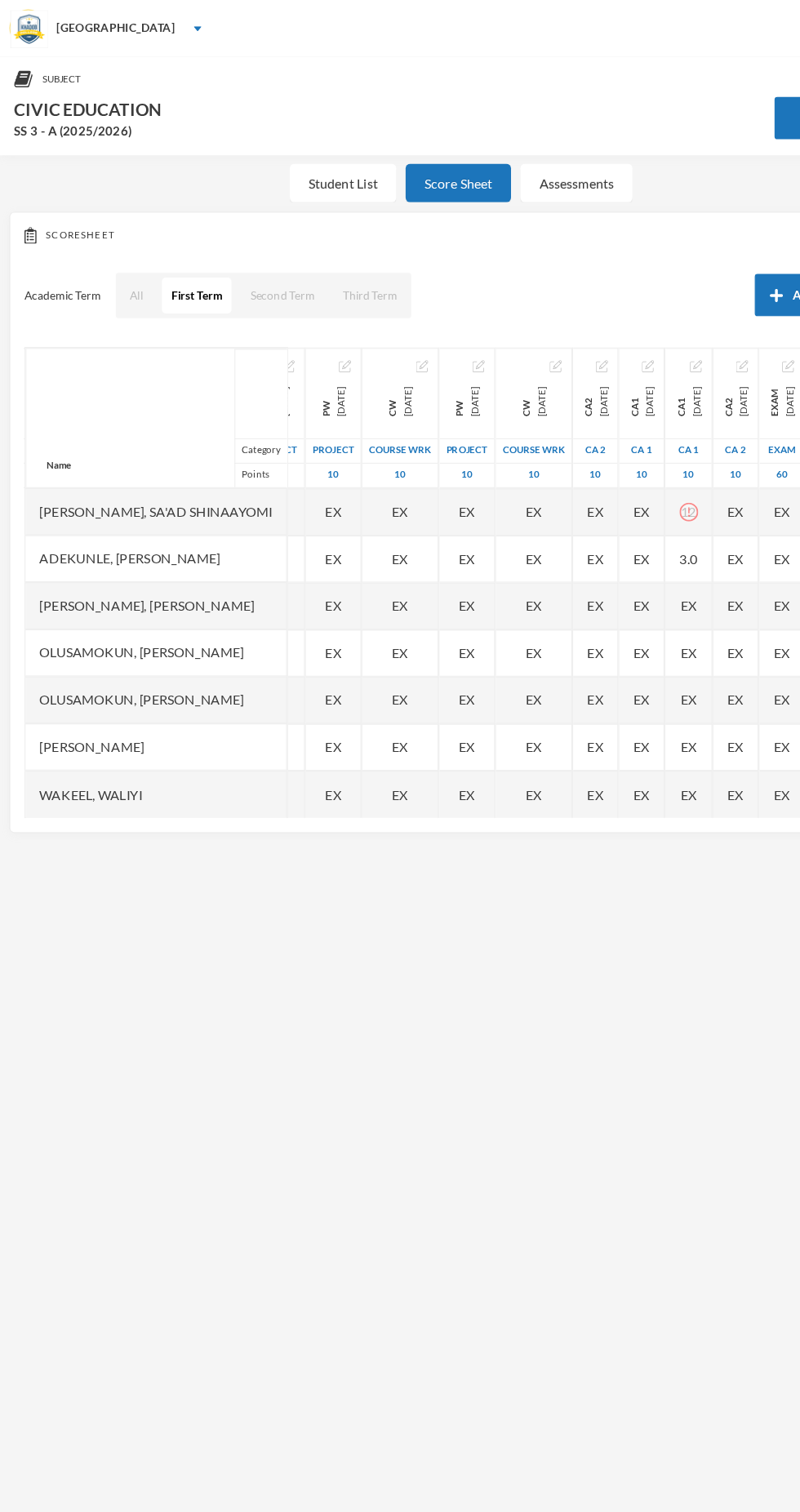
click at [192, 252] on button "First Term" at bounding box center [170, 257] width 60 height 31
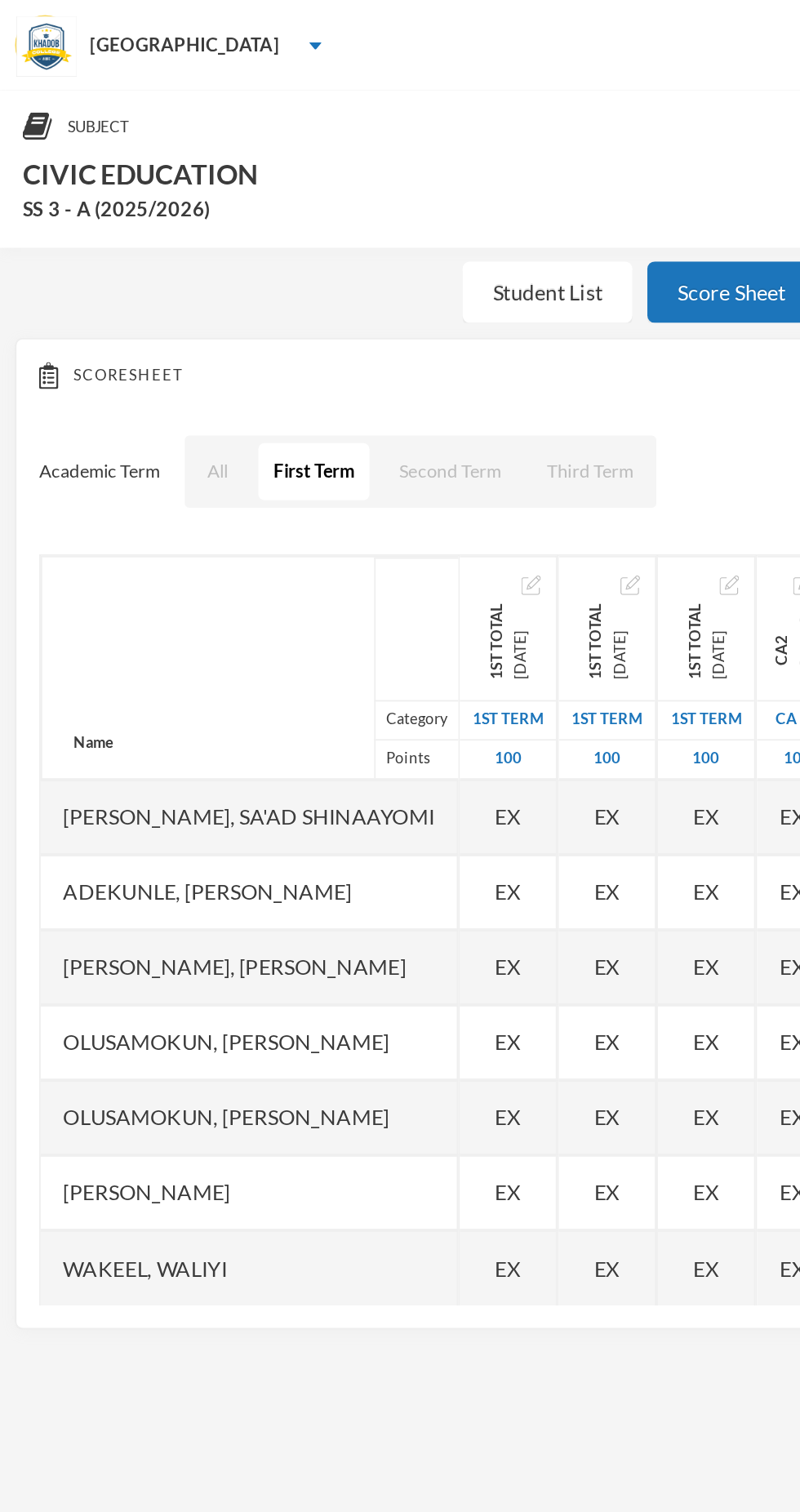
click at [220, 251] on button "Second Term" at bounding box center [245, 257] width 72 height 31
click at [317, 151] on div "Student List" at bounding box center [298, 158] width 92 height 33
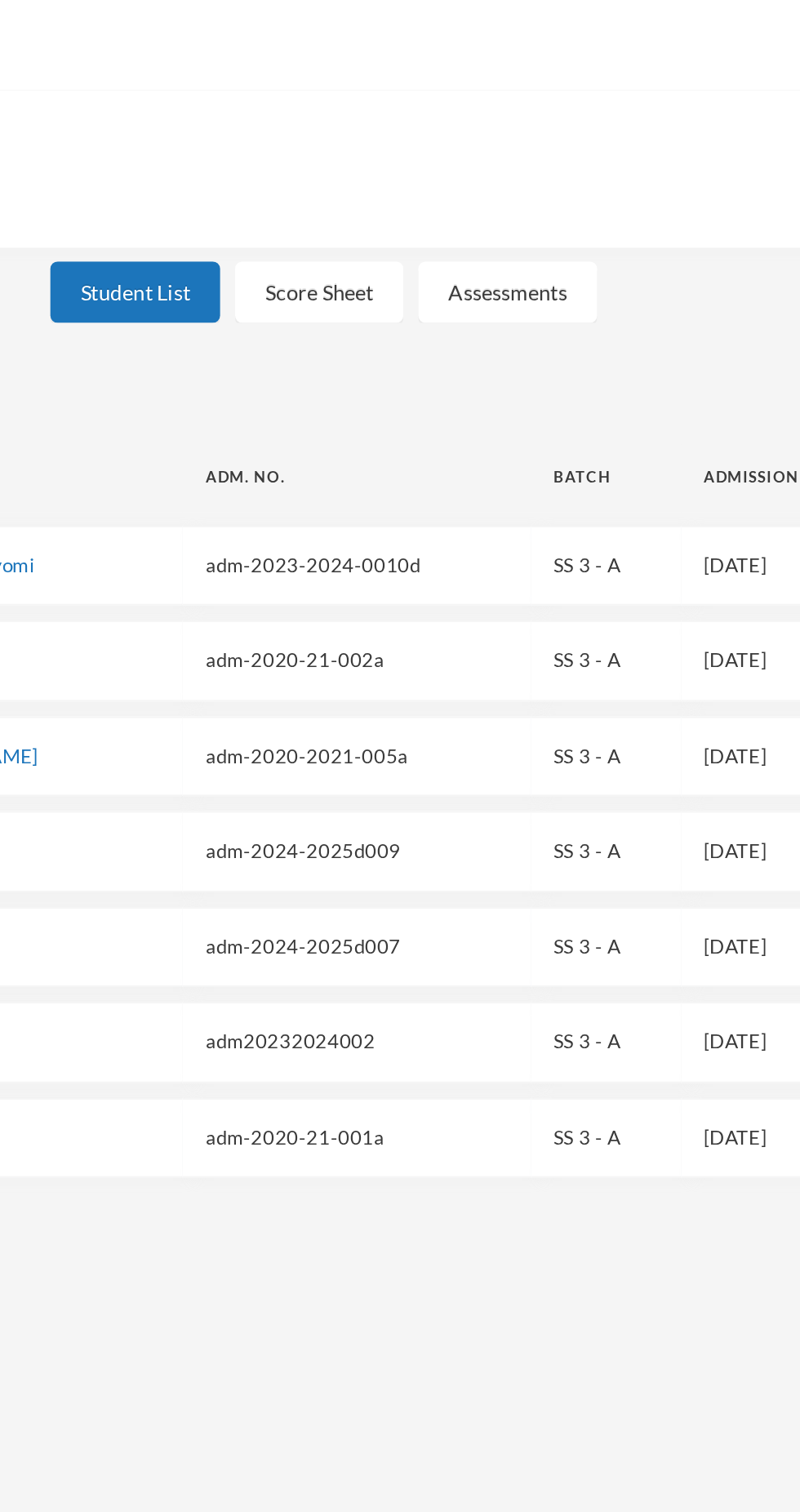
click at [514, 165] on div "Assessments" at bounding box center [501, 158] width 97 height 33
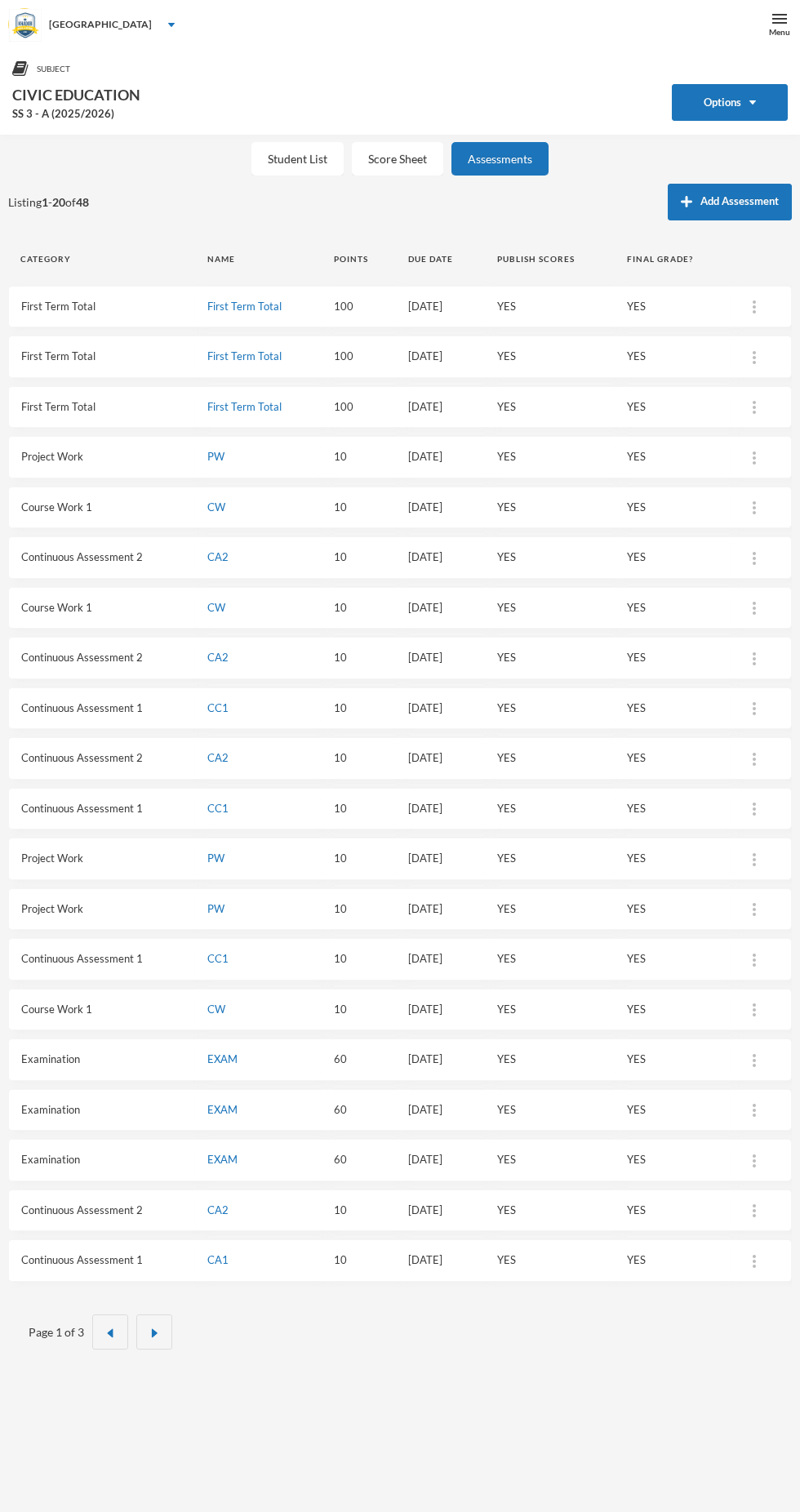
click at [277, 155] on div "Student List" at bounding box center [298, 158] width 92 height 33
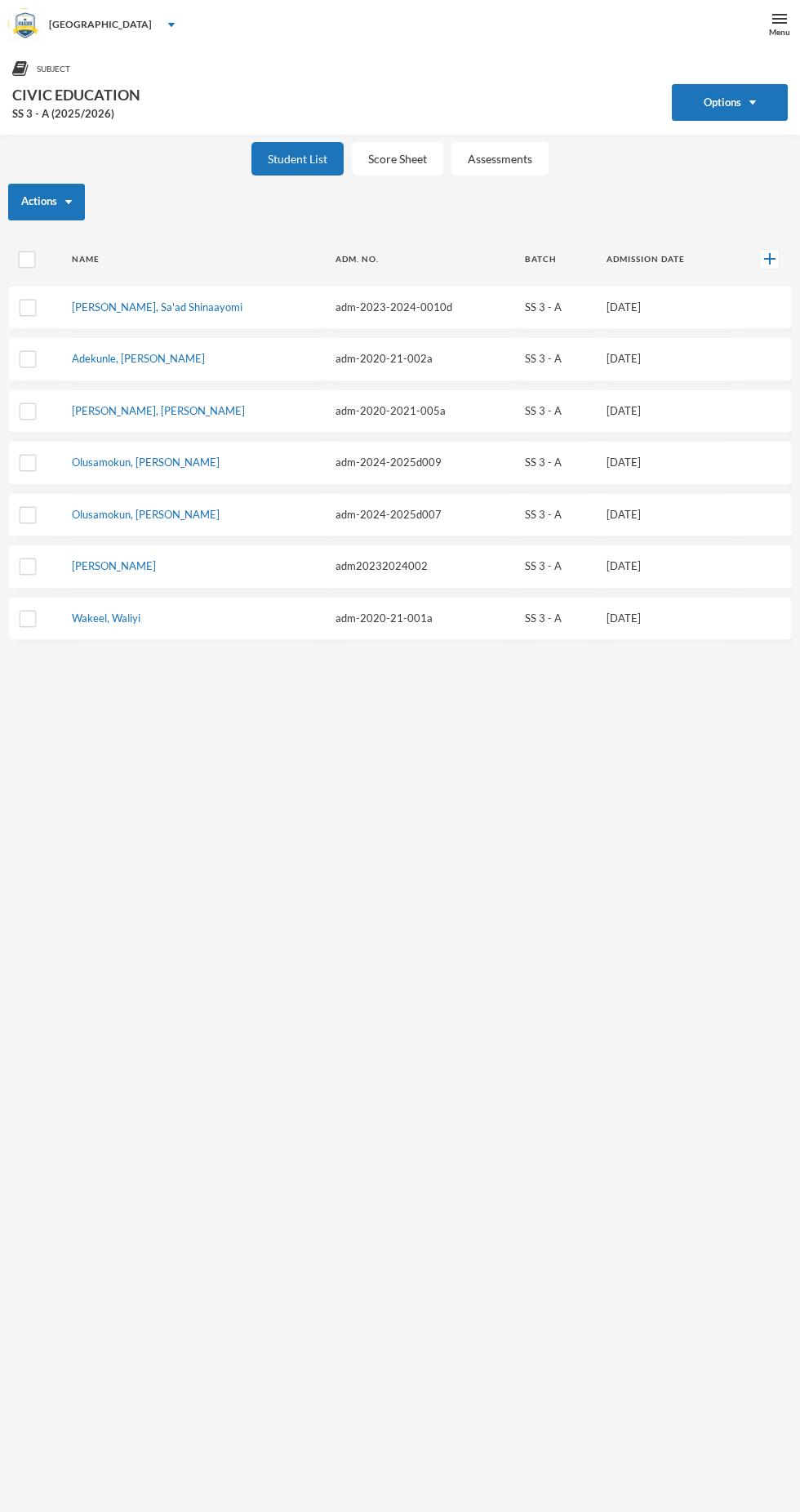
click at [50, 205] on button "Actions" at bounding box center [46, 202] width 77 height 37
click at [333, 891] on div "Subject Options CIVIC EDUCATION SS 3 - A (2025/2026) Student List Score Sheet A…" at bounding box center [400, 804] width 800 height 1512
click at [404, 159] on div "Score Sheet" at bounding box center [397, 158] width 91 height 33
